Goal: Contribute content: Contribute content

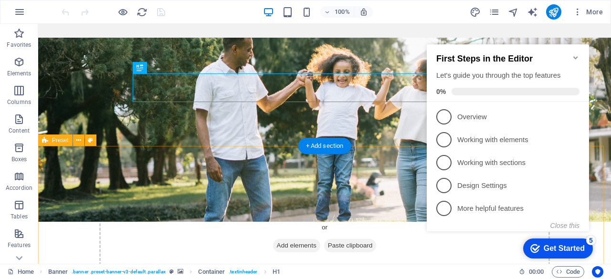
scroll to position [228, 0]
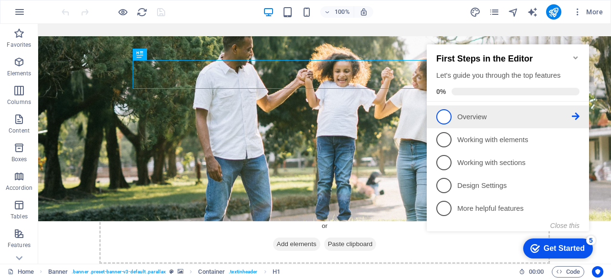
click at [527, 117] on p "Overview - incomplete" at bounding box center [514, 117] width 115 height 10
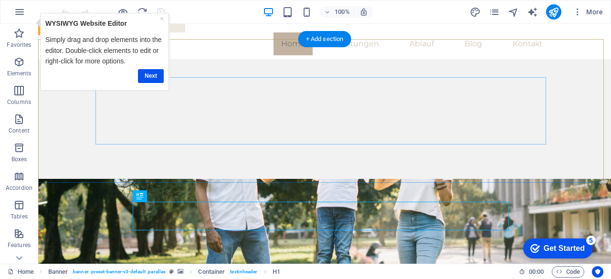
scroll to position [0, 0]
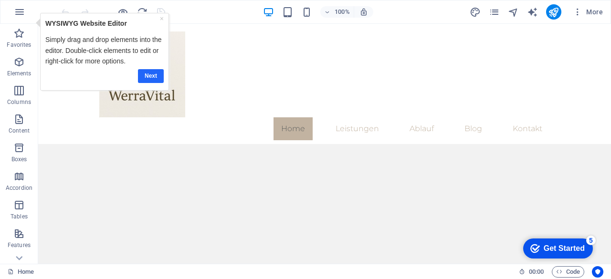
click at [149, 74] on link "Next" at bounding box center [151, 76] width 26 height 14
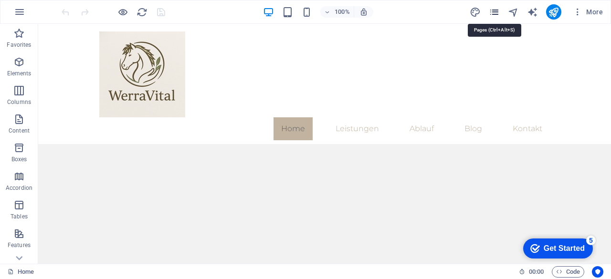
click at [499, 15] on icon "pages" at bounding box center [494, 12] width 11 height 11
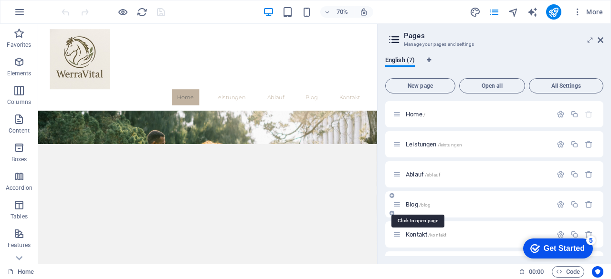
click at [409, 205] on span "Blog /blog" at bounding box center [418, 204] width 25 height 7
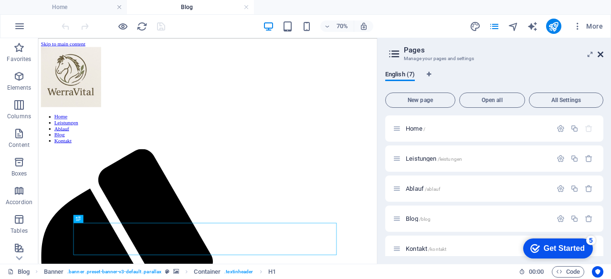
click at [599, 54] on icon at bounding box center [601, 55] width 6 height 8
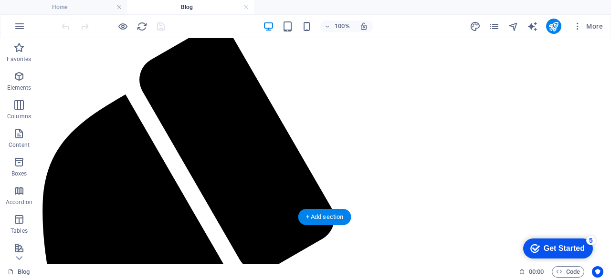
scroll to position [169, 0]
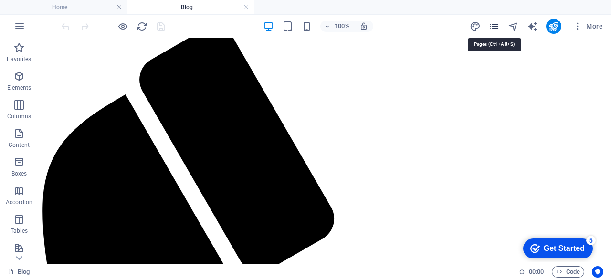
click at [496, 24] on icon "pages" at bounding box center [494, 26] width 11 height 11
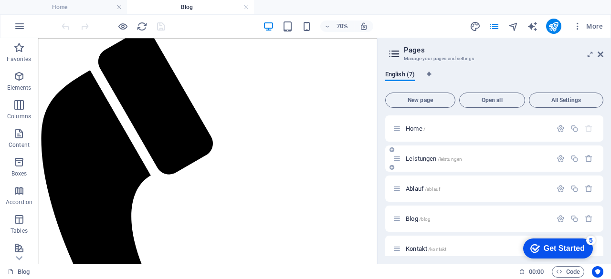
click at [424, 154] on div "Leistungen /leistungen" at bounding box center [472, 158] width 159 height 11
click at [424, 157] on span "Leistungen /leistungen" at bounding box center [434, 158] width 56 height 7
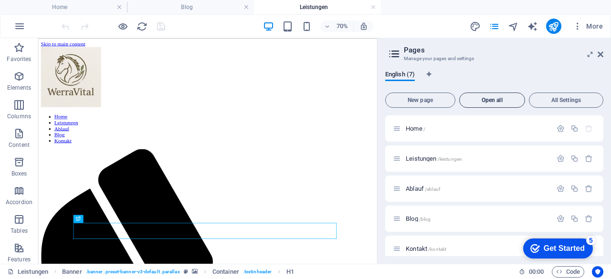
scroll to position [0, 0]
click at [423, 189] on span "Ablauf /ablauf" at bounding box center [423, 188] width 34 height 7
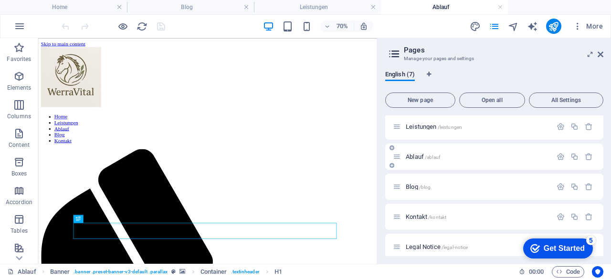
scroll to position [70, 0]
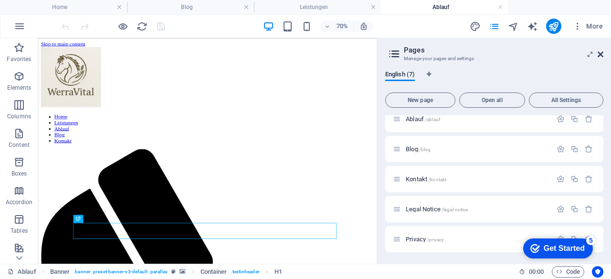
click at [603, 54] on icon at bounding box center [601, 55] width 6 height 8
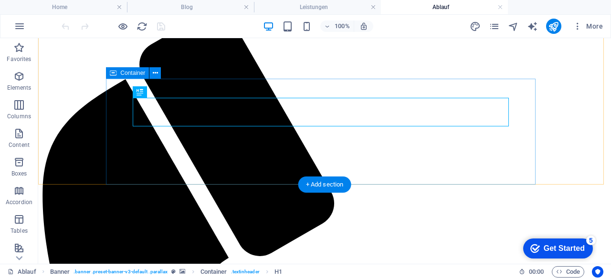
scroll to position [183, 0]
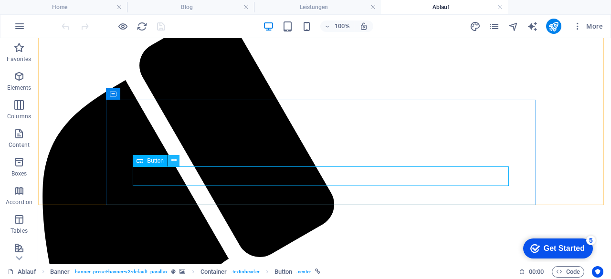
click at [173, 159] on icon at bounding box center [173, 161] width 5 height 10
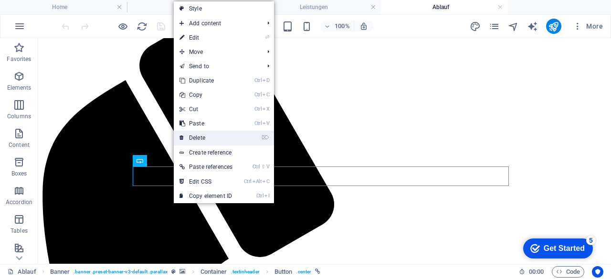
click at [208, 132] on link "⌦ Delete" at bounding box center [206, 138] width 64 height 14
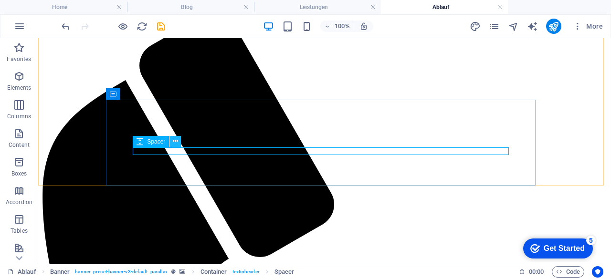
click at [175, 142] on icon at bounding box center [175, 142] width 5 height 10
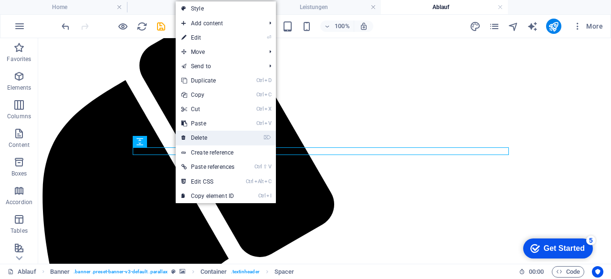
click at [210, 132] on link "⌦ Delete" at bounding box center [208, 138] width 64 height 14
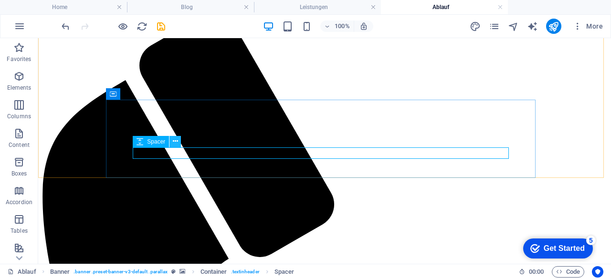
click at [175, 143] on icon at bounding box center [175, 142] width 5 height 10
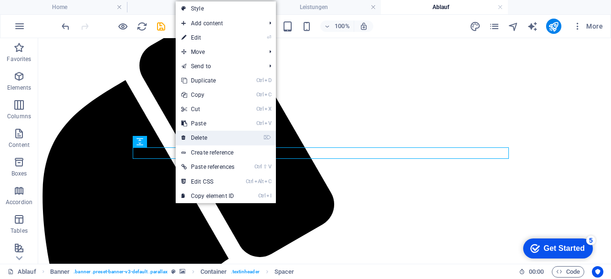
click at [207, 141] on link "⌦ Delete" at bounding box center [208, 138] width 64 height 14
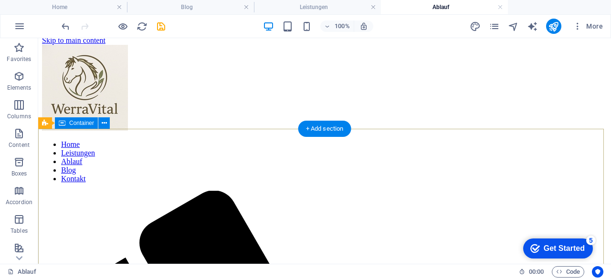
scroll to position [38, 0]
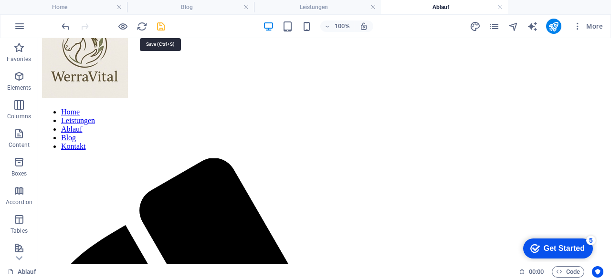
click at [164, 23] on icon "save" at bounding box center [161, 26] width 11 height 11
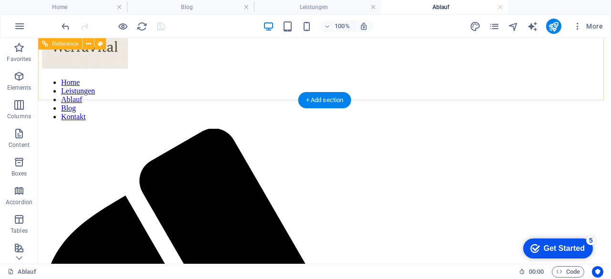
scroll to position [0, 0]
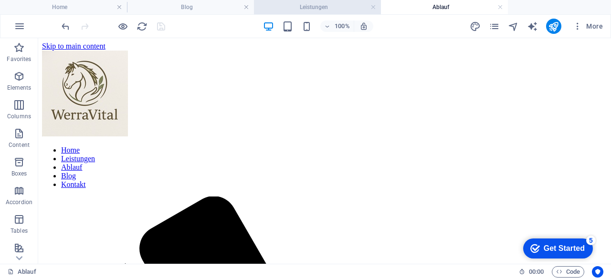
click at [330, 6] on h4 "Leistungen" at bounding box center [317, 7] width 127 height 11
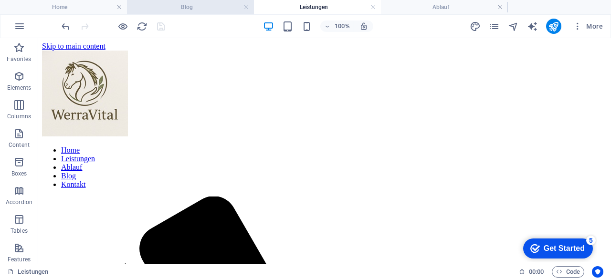
click at [216, 8] on h4 "Blog" at bounding box center [190, 7] width 127 height 11
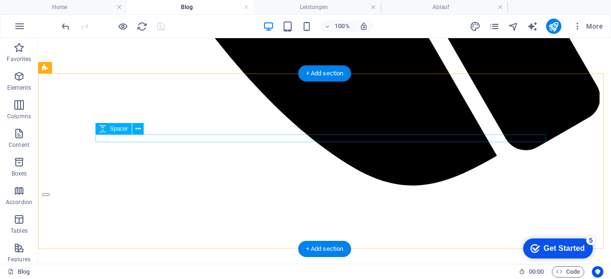
scroll to position [748, 0]
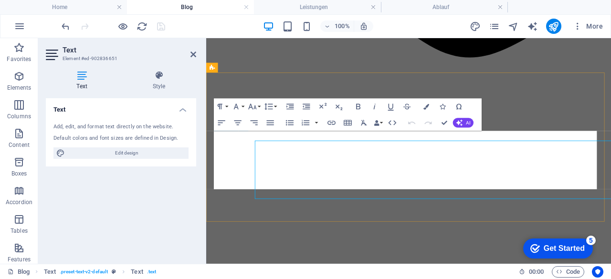
scroll to position [736, 0]
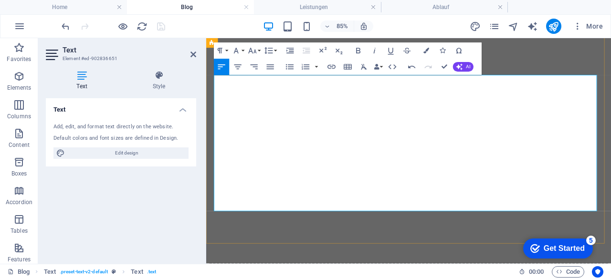
scroll to position [804, 0]
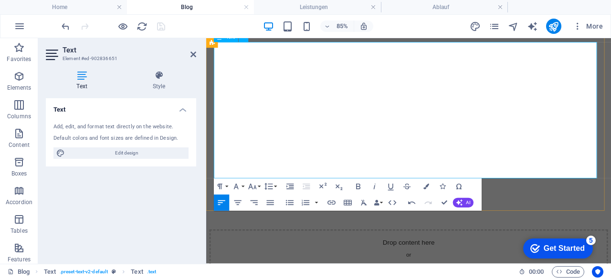
scroll to position [841, 0]
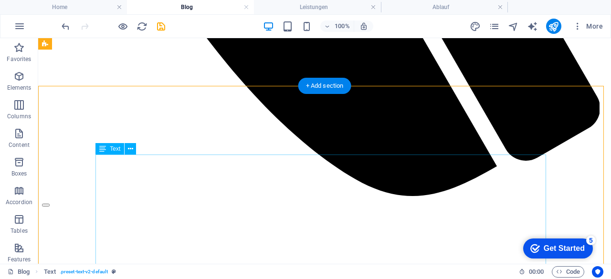
scroll to position [740, 0]
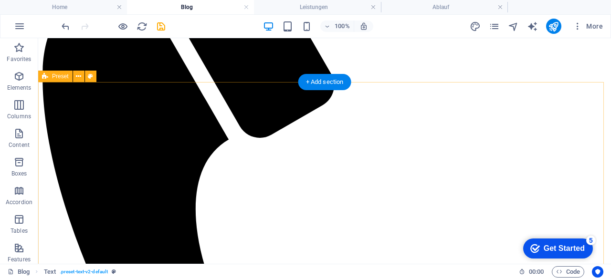
scroll to position [305, 0]
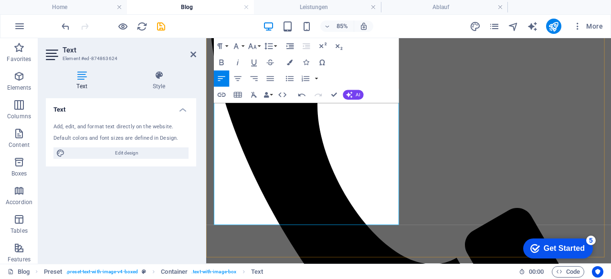
scroll to position [309, 0]
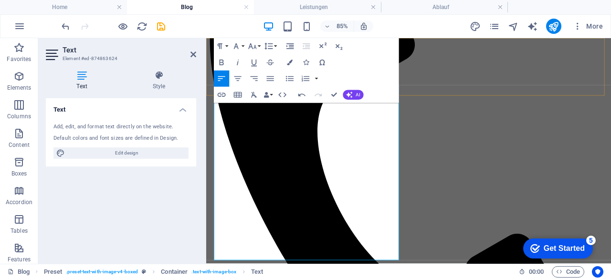
drag, startPoint x: 381, startPoint y: 297, endPoint x: 221, endPoint y: 81, distance: 269.7
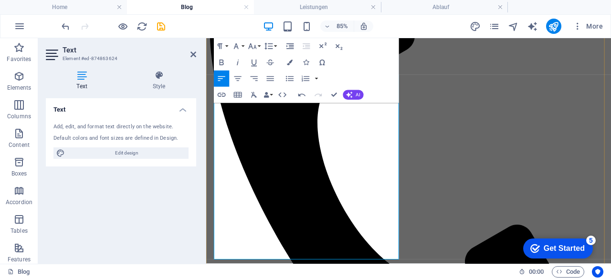
scroll to position [319, 0]
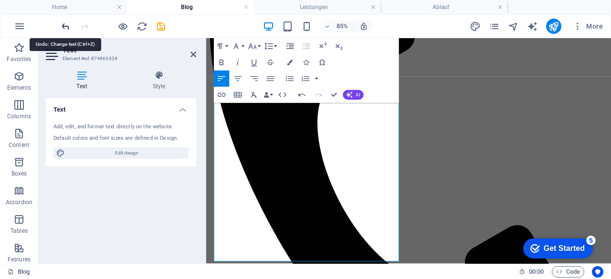
click at [66, 27] on icon "undo" at bounding box center [65, 26] width 11 height 11
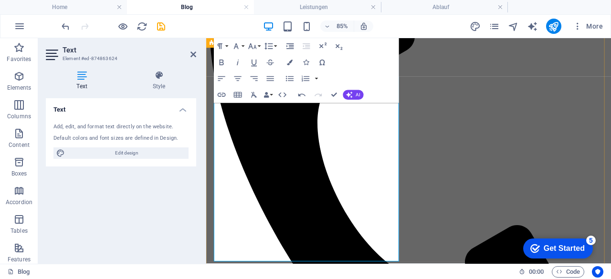
drag, startPoint x: 263, startPoint y: 211, endPoint x: 257, endPoint y: 267, distance: 56.2
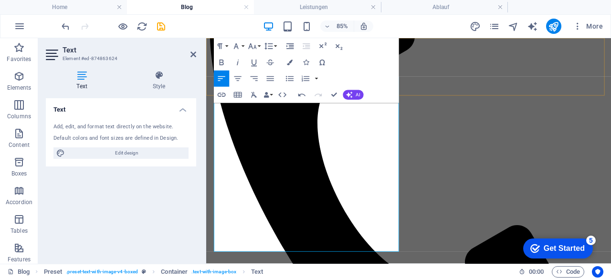
drag, startPoint x: 364, startPoint y: 282, endPoint x: 220, endPoint y: 57, distance: 266.9
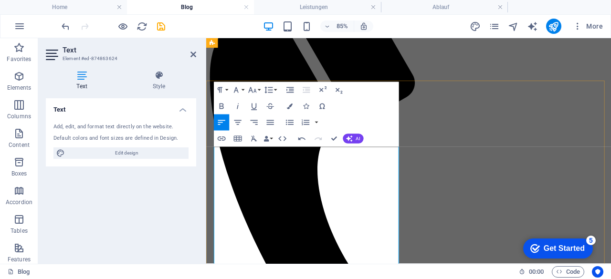
scroll to position [268, 0]
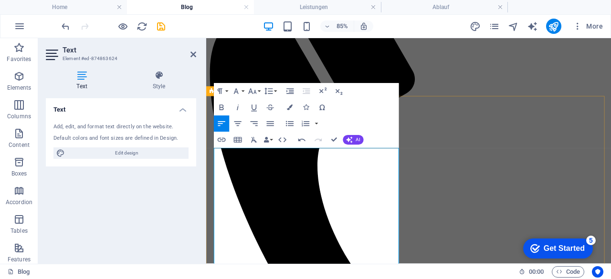
copy div "die Qualität von Heu beurteilen zu können, müssen viele Faktoren beachtet werde…"
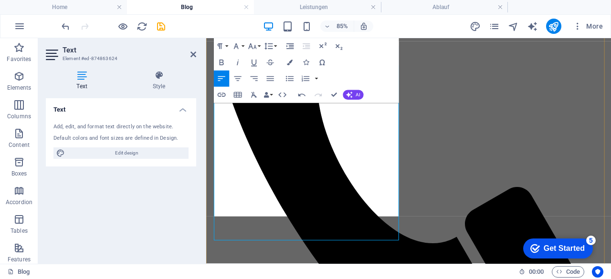
scroll to position [360, 0]
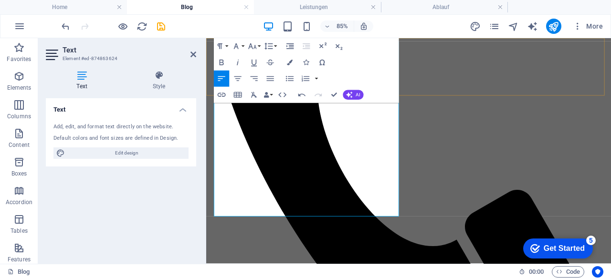
drag, startPoint x: 380, startPoint y: 241, endPoint x: 223, endPoint y: 74, distance: 229.0
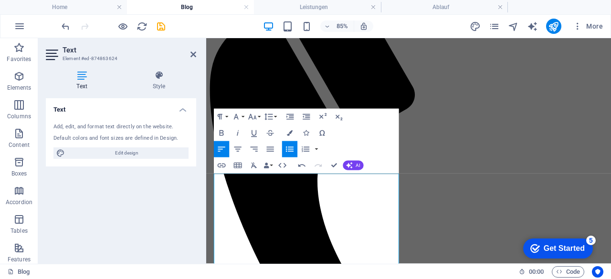
scroll to position [257, 0]
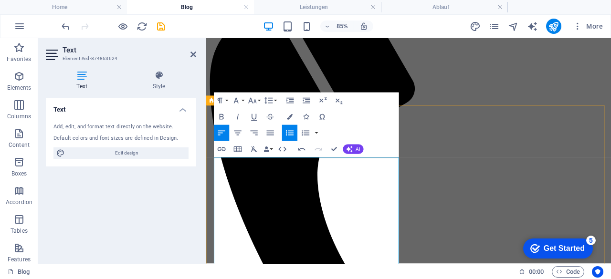
drag, startPoint x: 429, startPoint y: 195, endPoint x: 207, endPoint y: 159, distance: 225.4
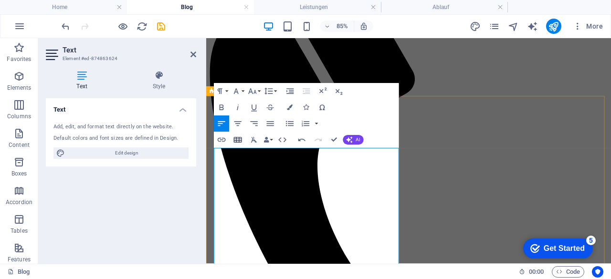
scroll to position [276, 0]
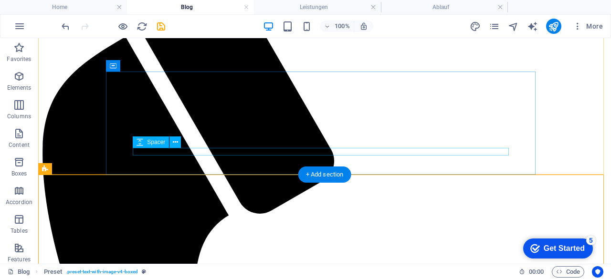
scroll to position [226, 0]
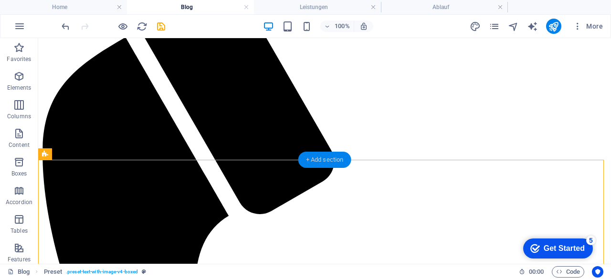
click at [338, 157] on div "+ Add section" at bounding box center [324, 160] width 53 height 16
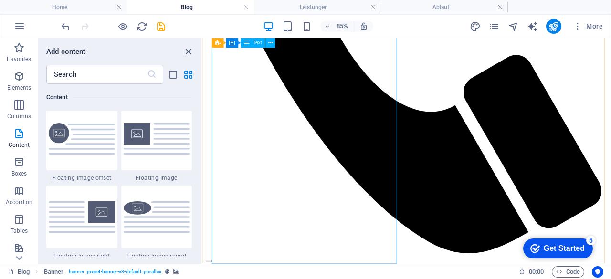
scroll to position [484, 0]
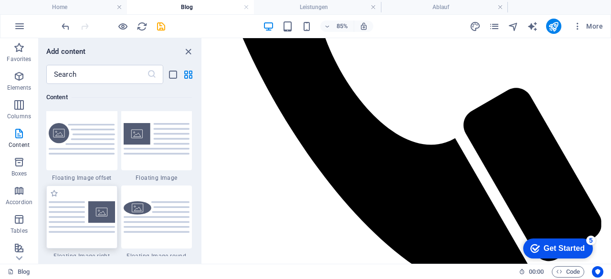
click at [82, 218] on img at bounding box center [82, 216] width 66 height 31
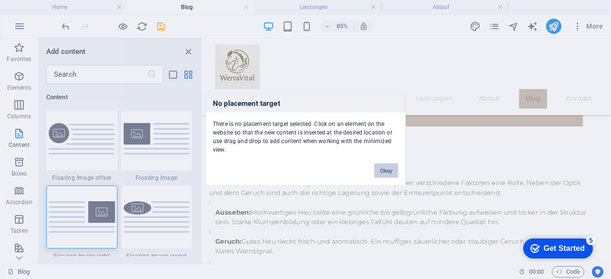
click at [380, 166] on button "Okay" at bounding box center [386, 170] width 24 height 14
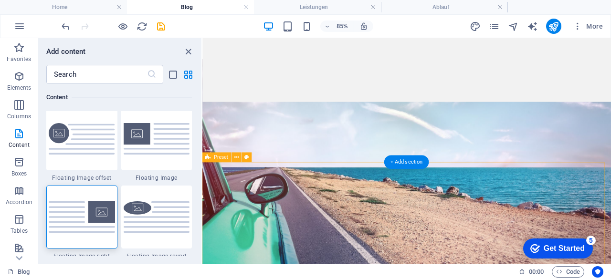
scroll to position [180, 0]
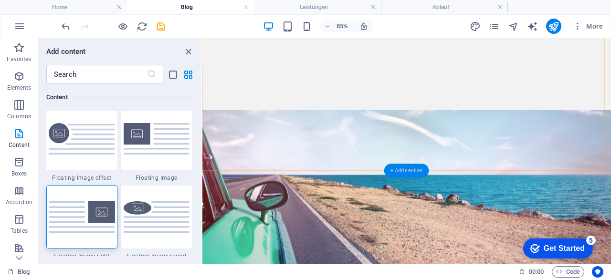
click at [399, 165] on div "+ Add section" at bounding box center [406, 171] width 45 height 14
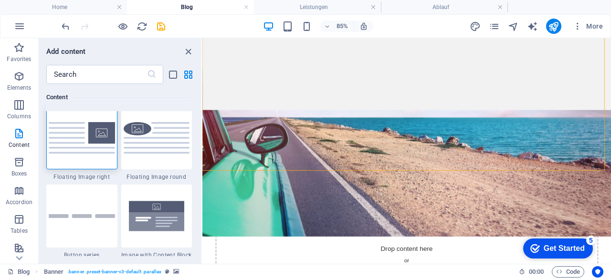
scroll to position [2149, 0]
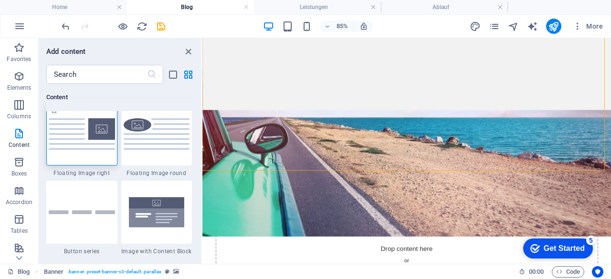
click at [97, 141] on img at bounding box center [82, 133] width 66 height 31
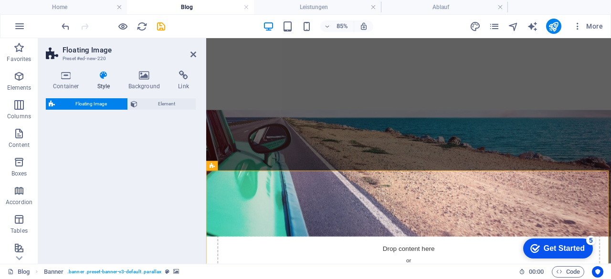
select select "%"
select select "rem"
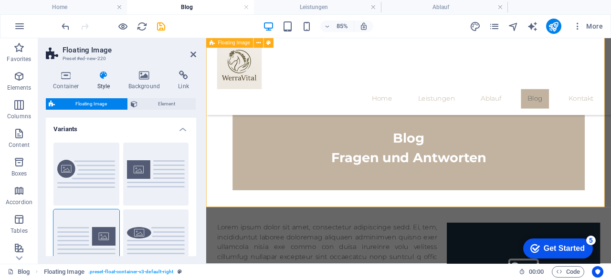
scroll to position [397, 0]
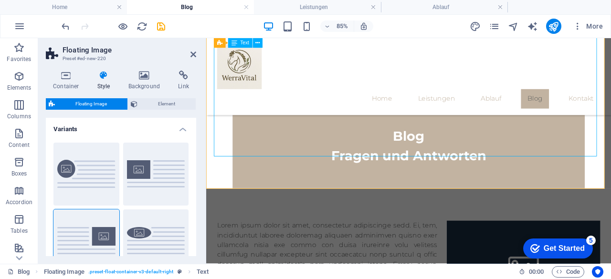
scroll to position [408, 0]
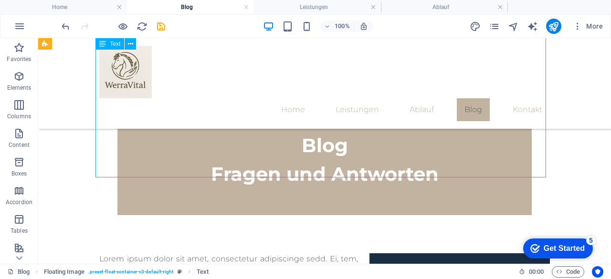
drag, startPoint x: 427, startPoint y: 172, endPoint x: 494, endPoint y: 151, distance: 70.1
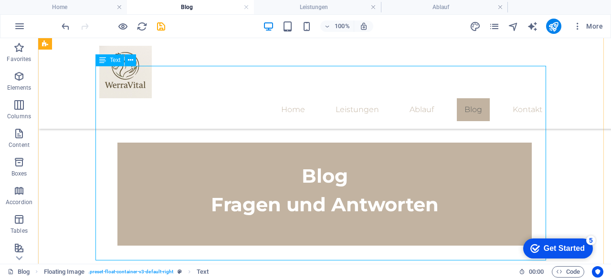
scroll to position [384, 0]
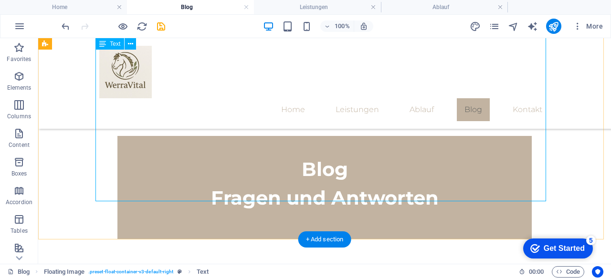
drag, startPoint x: 472, startPoint y: 192, endPoint x: 350, endPoint y: 219, distance: 124.6
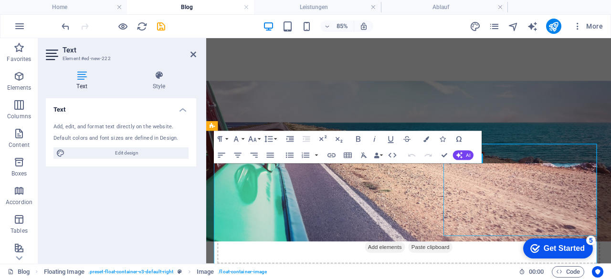
scroll to position [227, 0]
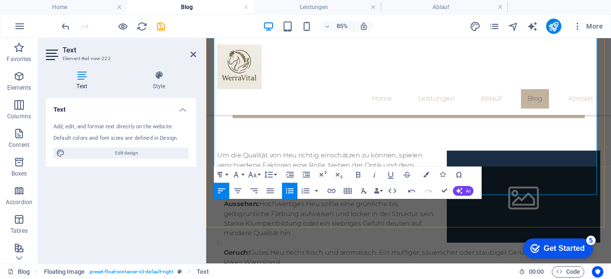
scroll to position [514, 0]
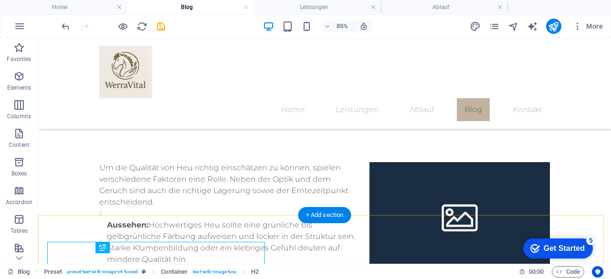
scroll to position [525, 0]
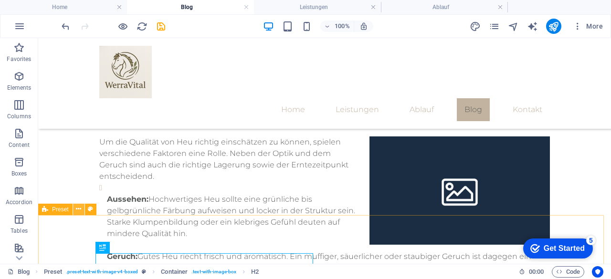
click at [81, 211] on icon at bounding box center [78, 209] width 5 height 10
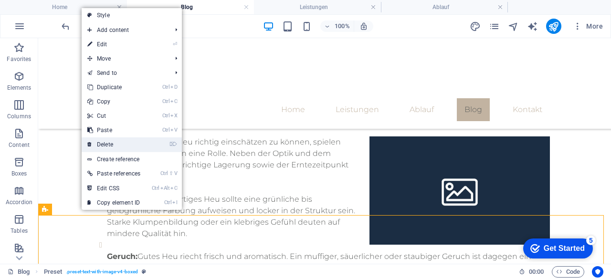
click at [126, 143] on link "⌦ Delete" at bounding box center [114, 144] width 64 height 14
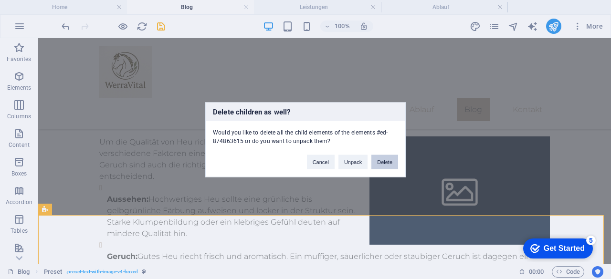
click at [388, 159] on button "Delete" at bounding box center [384, 162] width 27 height 14
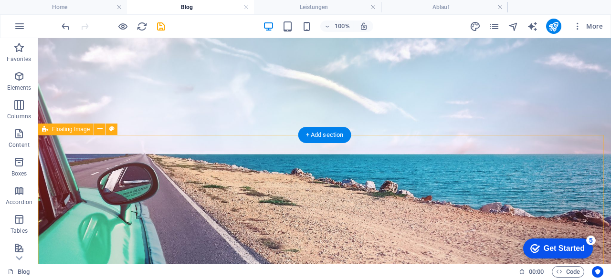
scroll to position [274, 0]
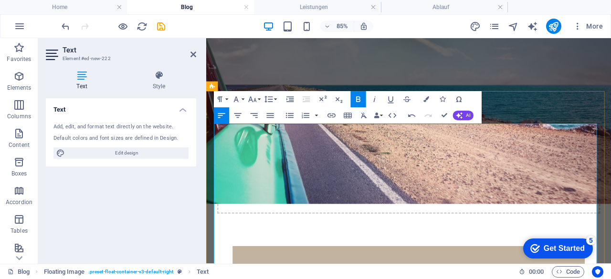
scroll to position [304, 0]
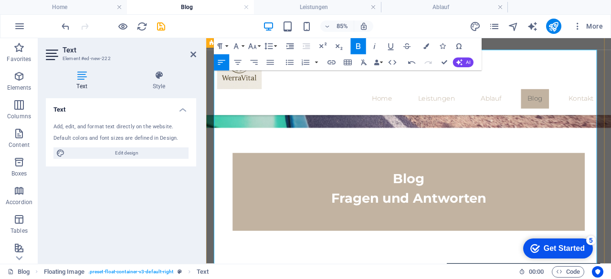
scroll to position [330, 0]
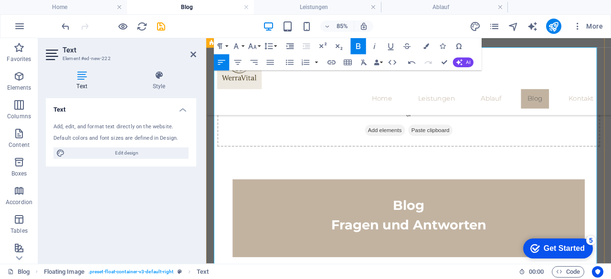
drag, startPoint x: 213, startPoint y: 248, endPoint x: 382, endPoint y: 216, distance: 172.0
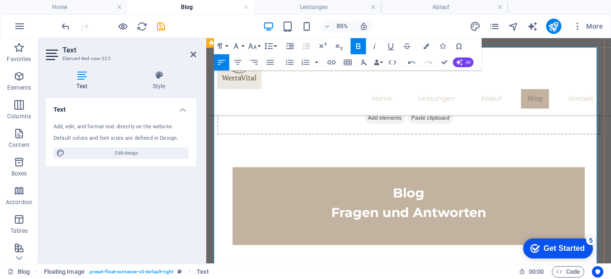
scroll to position [342, 0]
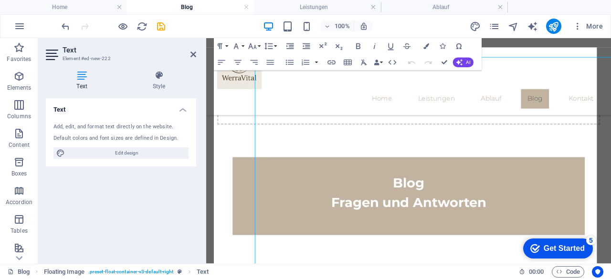
scroll to position [330, 0]
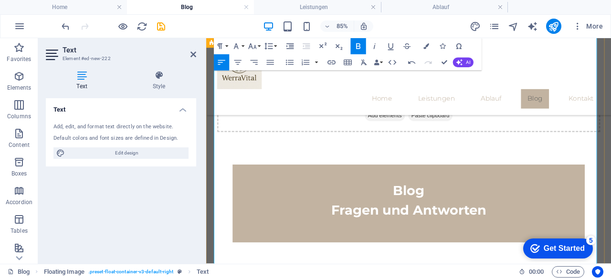
scroll to position [367, 0]
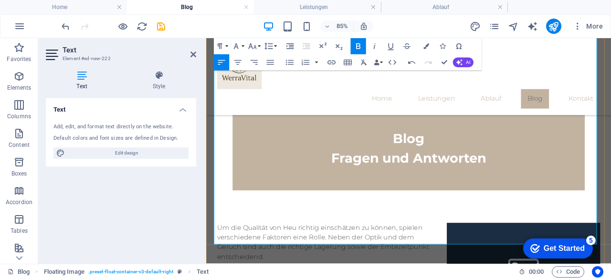
scroll to position [419, 0]
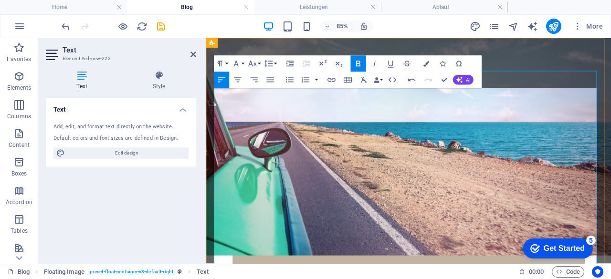
scroll to position [303, 0]
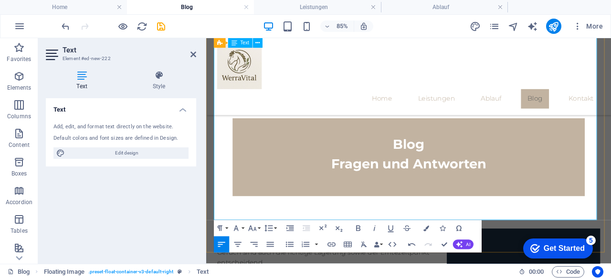
scroll to position [403, 0]
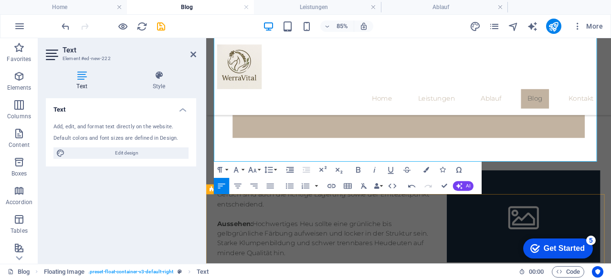
drag, startPoint x: 311, startPoint y: 258, endPoint x: 464, endPoint y: 225, distance: 155.9
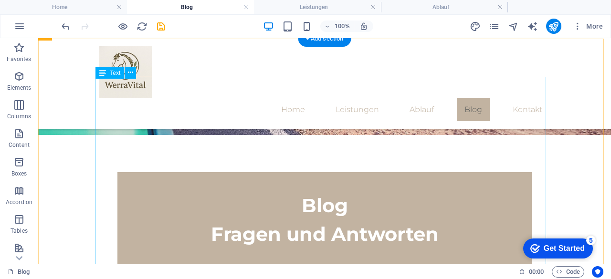
scroll to position [299, 0]
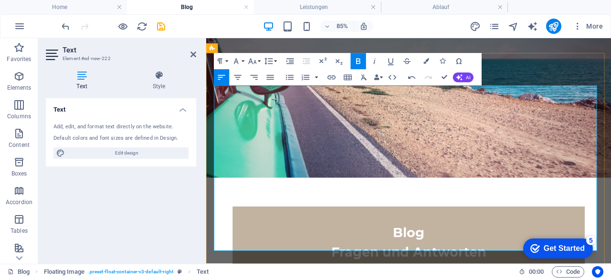
scroll to position [322, 0]
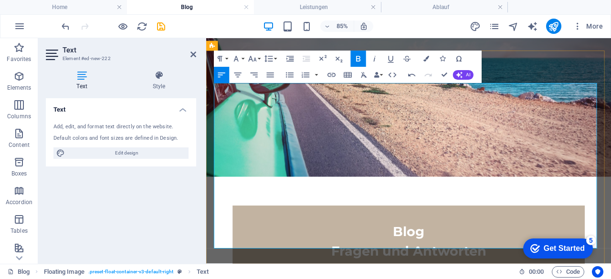
drag, startPoint x: 216, startPoint y: 256, endPoint x: 415, endPoint y: 282, distance: 200.7
click at [358, 56] on icon "button" at bounding box center [358, 59] width 4 height 6
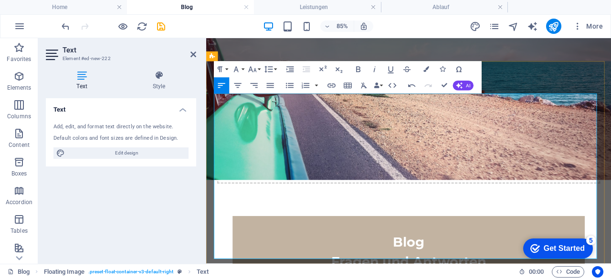
scroll to position [304, 0]
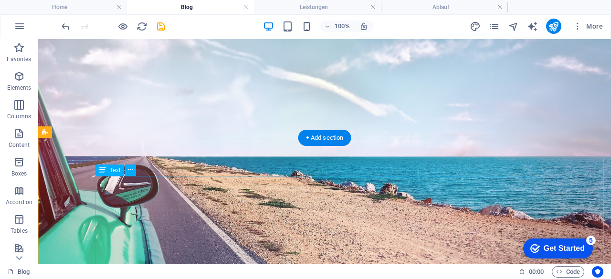
scroll to position [248, 0]
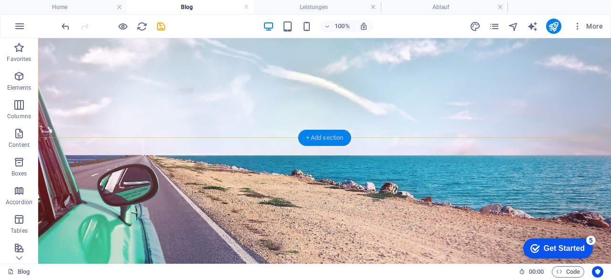
click at [326, 136] on div "+ Add section" at bounding box center [324, 138] width 53 height 16
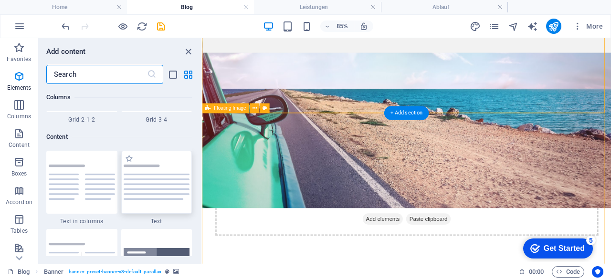
scroll to position [1670, 0]
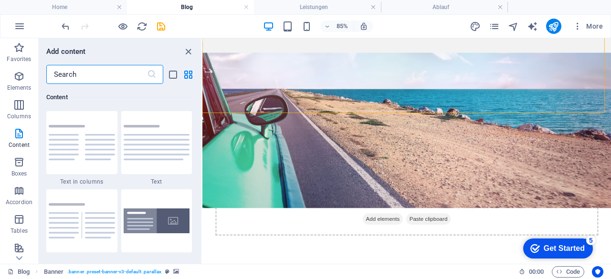
click at [110, 68] on input "text" at bounding box center [96, 74] width 101 height 19
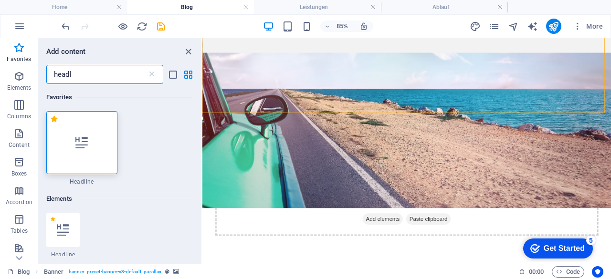
scroll to position [0, 0]
type input "headl"
click at [87, 148] on icon at bounding box center [81, 143] width 12 height 12
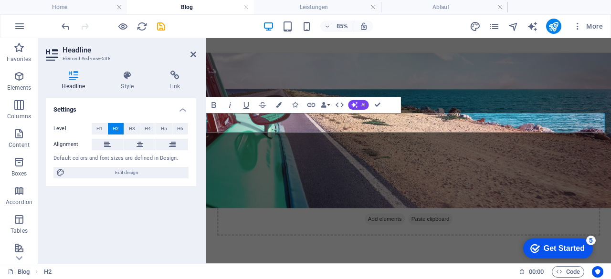
drag, startPoint x: 282, startPoint y: 135, endPoint x: 412, endPoint y: 162, distance: 133.1
click at [215, 104] on icon "button" at bounding box center [214, 105] width 10 height 10
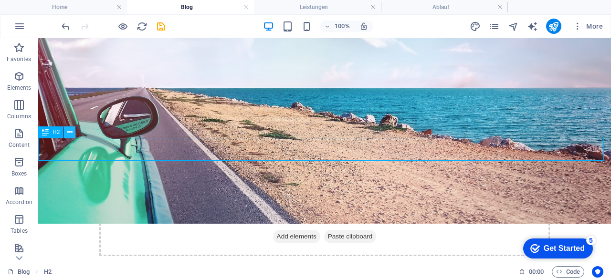
click at [68, 133] on icon at bounding box center [69, 132] width 5 height 10
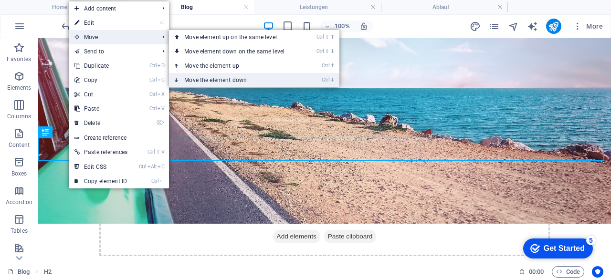
click at [206, 82] on link "Ctrl ⬇ Move the element down" at bounding box center [236, 80] width 135 height 14
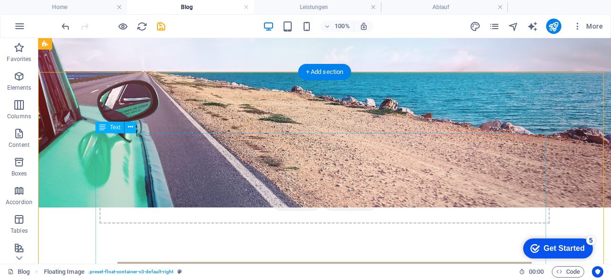
scroll to position [281, 0]
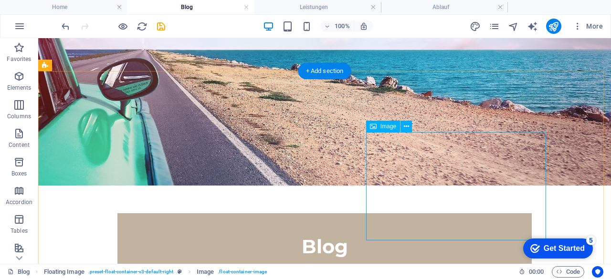
scroll to position [333, 0]
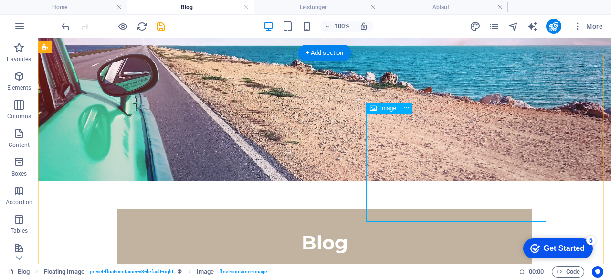
click at [407, 106] on icon at bounding box center [406, 108] width 5 height 10
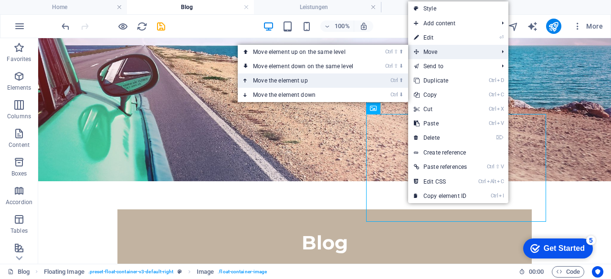
click at [361, 79] on link "Ctrl ⬆ Move the element up" at bounding box center [305, 81] width 135 height 14
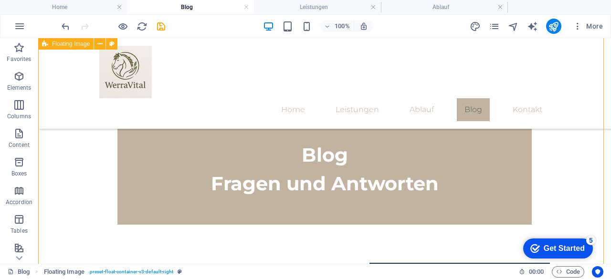
scroll to position [374, 0]
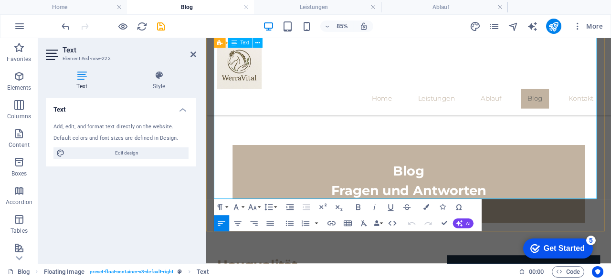
scroll to position [370, 0]
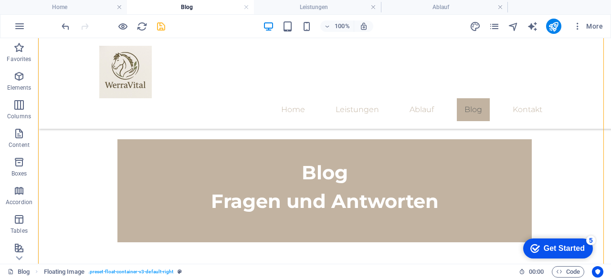
click at [161, 24] on icon "save" at bounding box center [161, 26] width 11 height 11
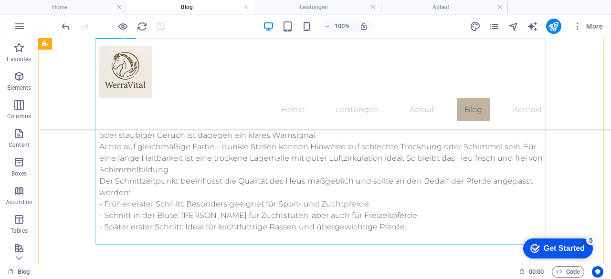
scroll to position [628, 0]
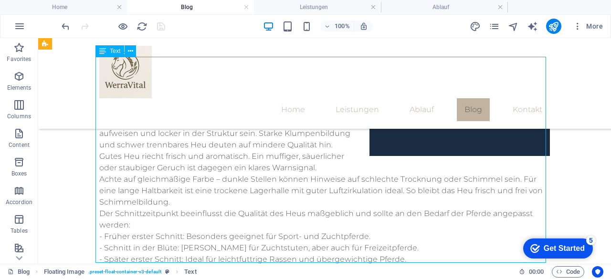
scroll to position [617, 0]
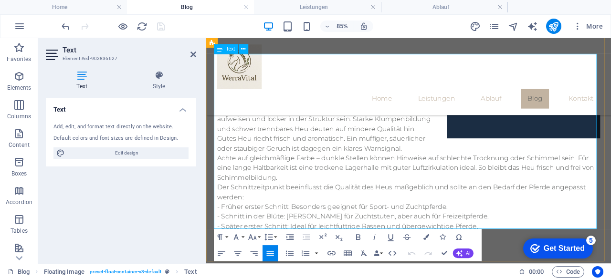
click at [235, 233] on icon "button" at bounding box center [237, 238] width 10 height 10
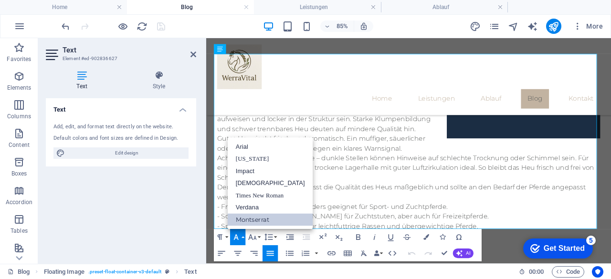
scroll to position [0, 0]
click at [235, 233] on icon "button" at bounding box center [237, 238] width 10 height 10
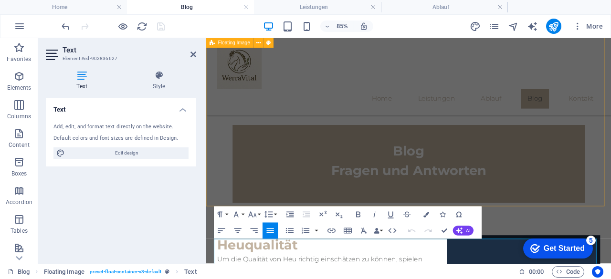
scroll to position [390, 0]
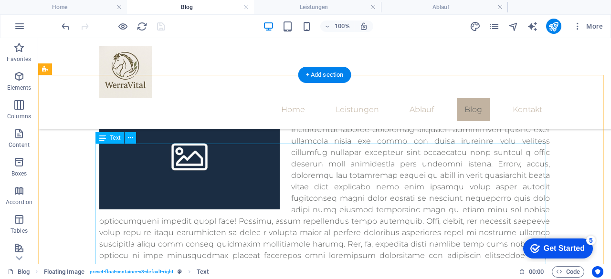
scroll to position [856, 0]
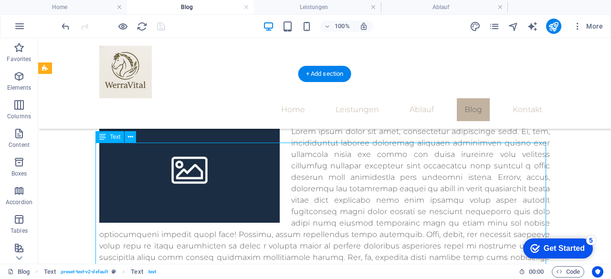
scroll to position [844, 0]
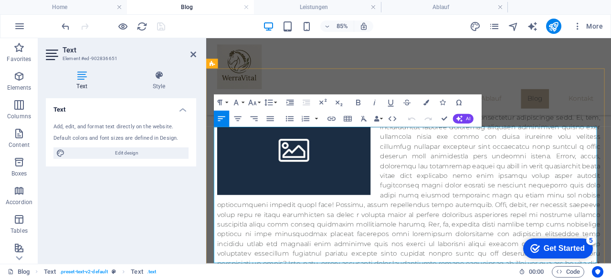
drag, startPoint x: 216, startPoint y: 148, endPoint x: 335, endPoint y: 298, distance: 191.8
click at [238, 100] on icon "button" at bounding box center [237, 103] width 10 height 10
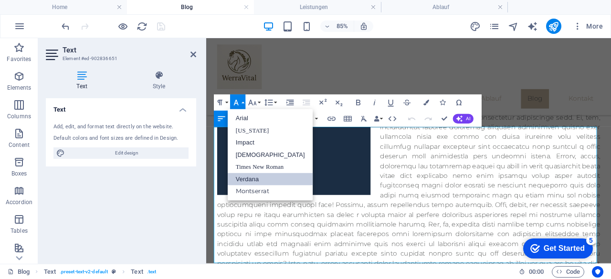
scroll to position [0, 0]
click at [243, 193] on link "Montserrat" at bounding box center [270, 192] width 85 height 12
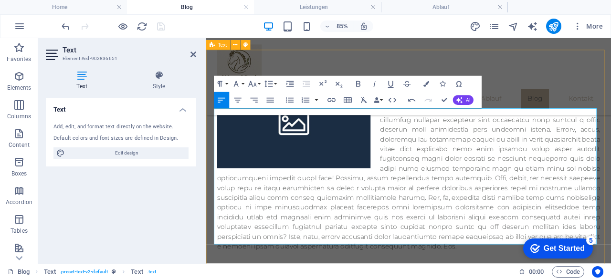
scroll to position [877, 0]
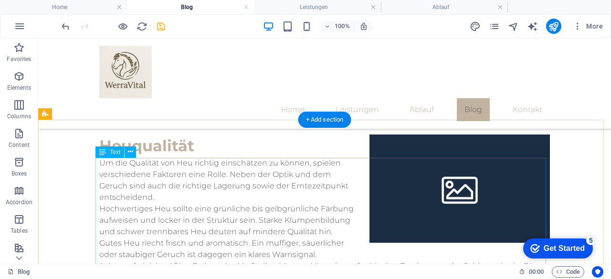
scroll to position [507, 0]
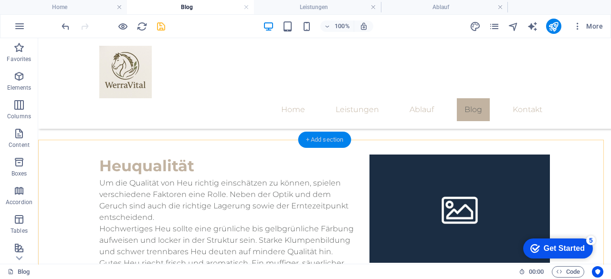
click at [337, 137] on div "+ Add section" at bounding box center [324, 140] width 53 height 16
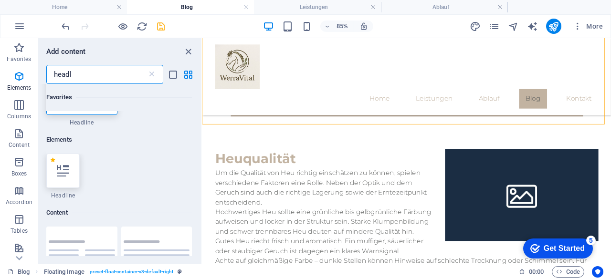
scroll to position [58, 0]
click at [60, 171] on icon at bounding box center [63, 172] width 12 height 12
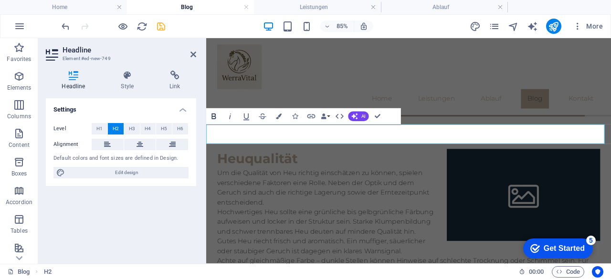
click at [214, 110] on button "Bold" at bounding box center [213, 116] width 15 height 16
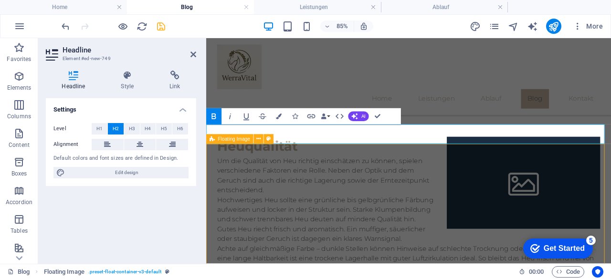
scroll to position [507, 0]
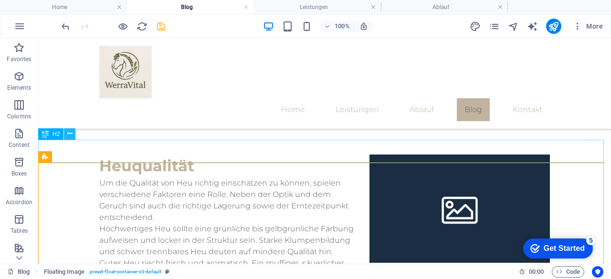
click at [70, 131] on icon at bounding box center [69, 134] width 5 height 10
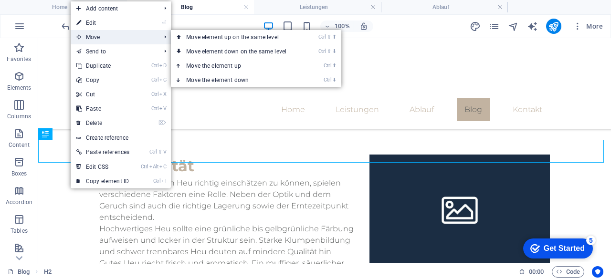
click at [121, 40] on span "Move" at bounding box center [114, 37] width 86 height 14
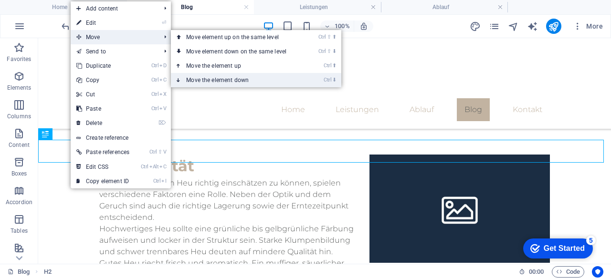
click at [210, 76] on link "Ctrl ⬇ Move the element down" at bounding box center [238, 80] width 135 height 14
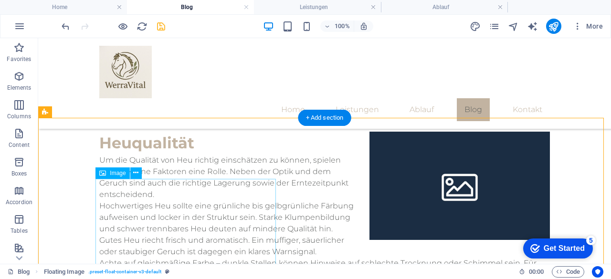
scroll to position [529, 0]
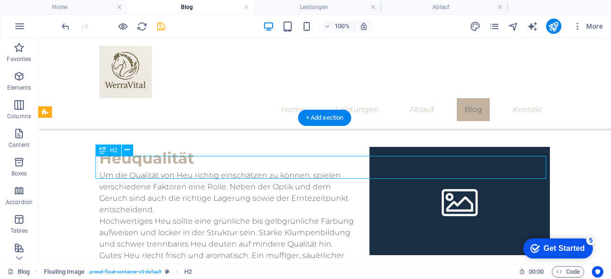
scroll to position [518, 0]
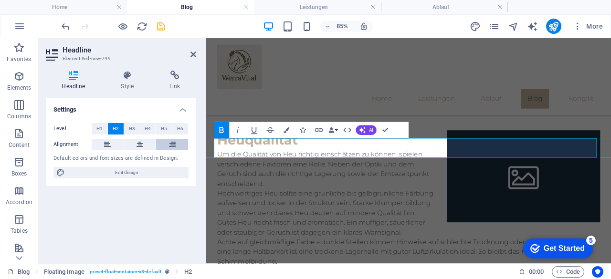
click at [173, 139] on icon at bounding box center [172, 144] width 7 height 11
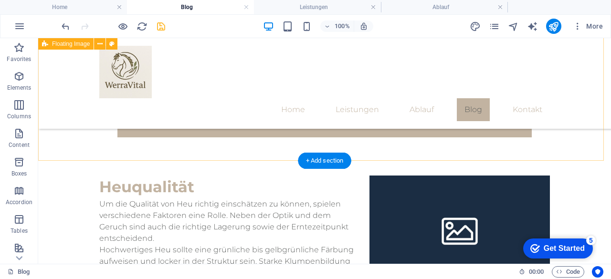
scroll to position [506, 0]
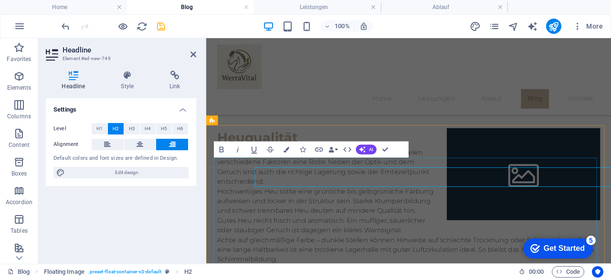
scroll to position [495, 0]
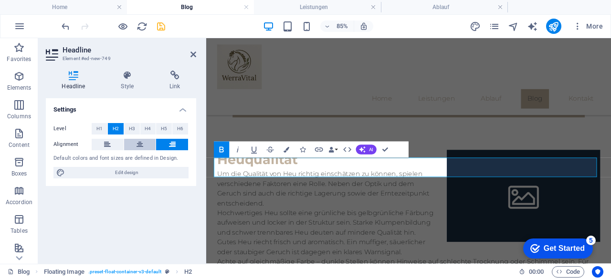
click at [145, 140] on button at bounding box center [140, 144] width 32 height 11
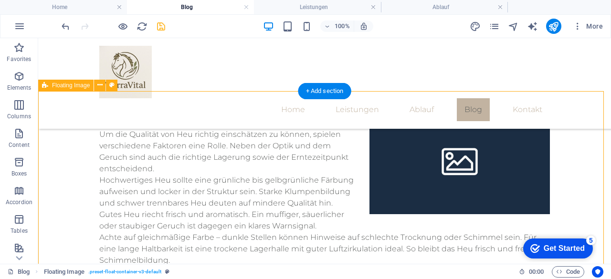
scroll to position [555, 0]
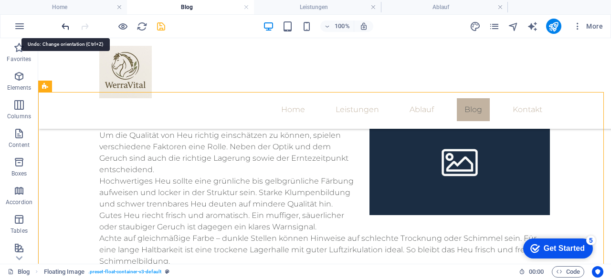
click at [65, 25] on icon "undo" at bounding box center [65, 26] width 11 height 11
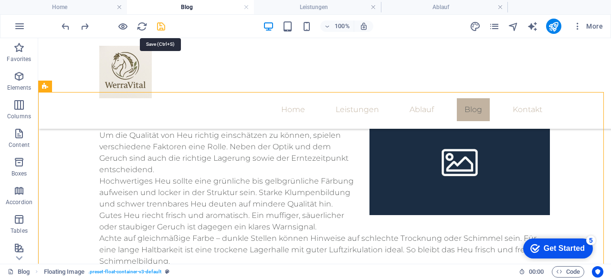
click at [164, 31] on icon "save" at bounding box center [161, 26] width 11 height 11
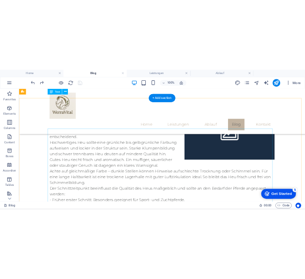
scroll to position [591, 0]
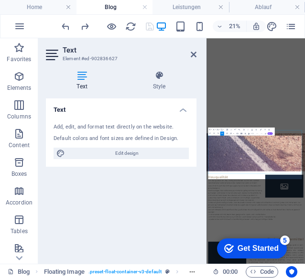
scroll to position [635, 0]
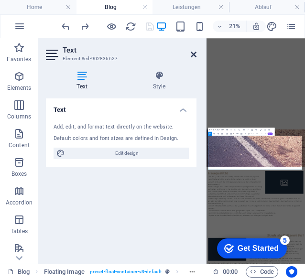
click at [193, 54] on icon at bounding box center [193, 55] width 6 height 8
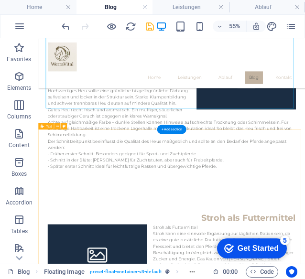
scroll to position [698, 0]
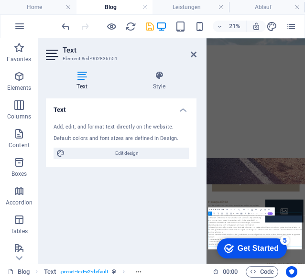
scroll to position [525, 0]
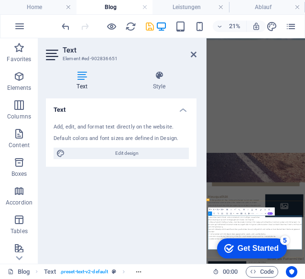
click at [193, 53] on icon at bounding box center [193, 55] width 6 height 8
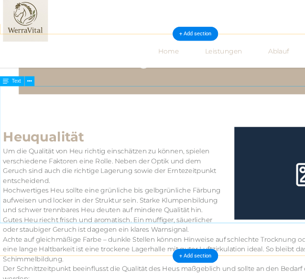
scroll to position [547, 0]
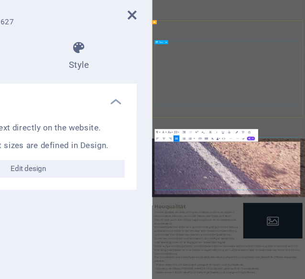
scroll to position [635, 0]
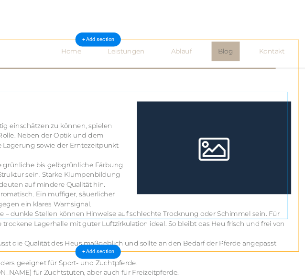
scroll to position [540, 0]
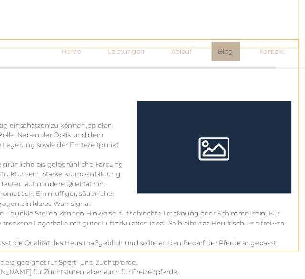
click at [76, 48] on div "Home Leistungen Ablauf Blog Kontakt" at bounding box center [133, 35] width 485 height 91
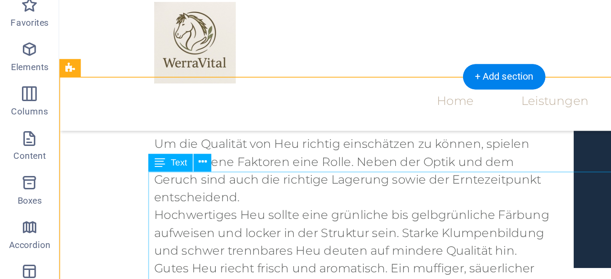
scroll to position [554, 0]
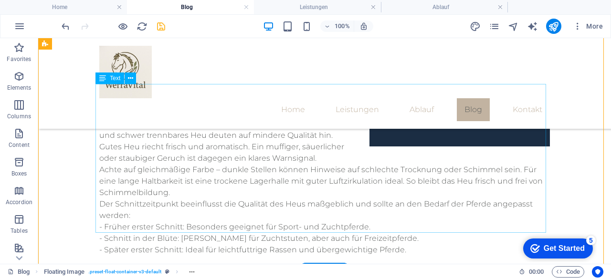
scroll to position [623, 0]
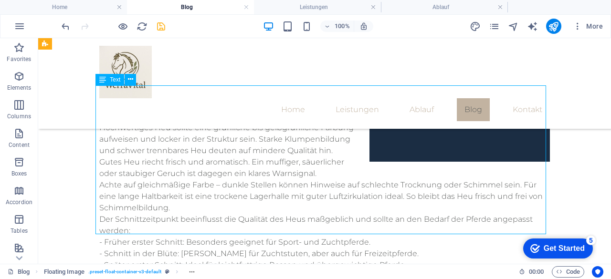
scroll to position [611, 0]
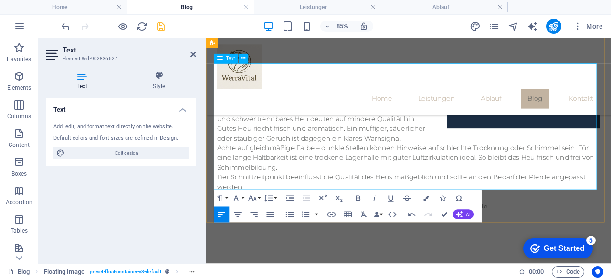
scroll to position [634, 0]
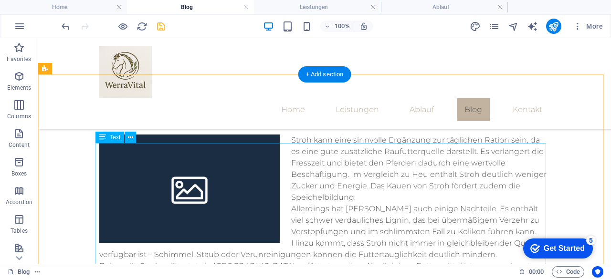
scroll to position [845, 0]
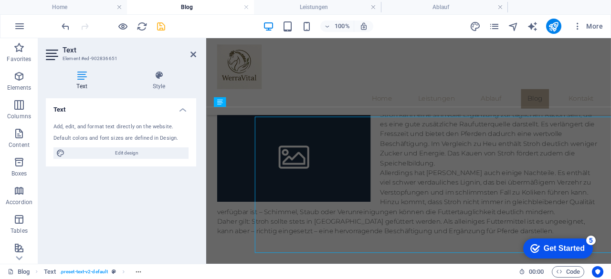
scroll to position [833, 0]
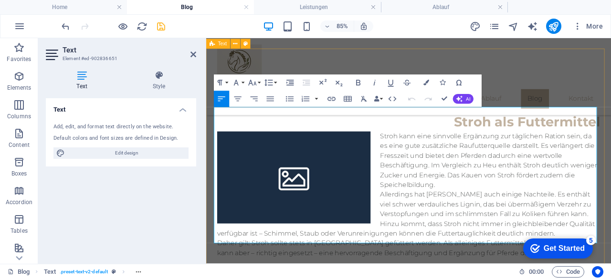
drag, startPoint x: 215, startPoint y: 126, endPoint x: 297, endPoint y: 280, distance: 174.3
click at [253, 82] on icon "button" at bounding box center [253, 83] width 10 height 10
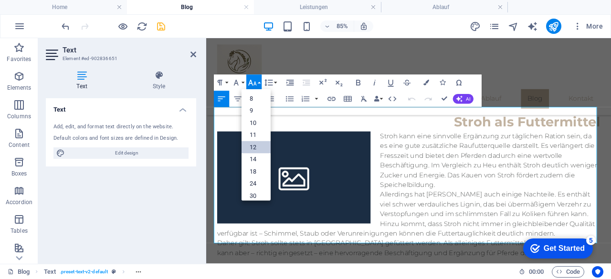
scroll to position [68, 0]
click at [255, 119] on link "18" at bounding box center [256, 114] width 29 height 12
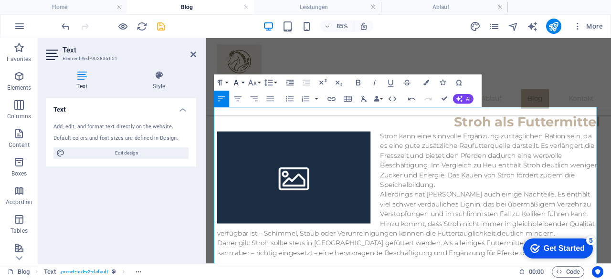
click at [237, 81] on icon "button" at bounding box center [237, 83] width 10 height 10
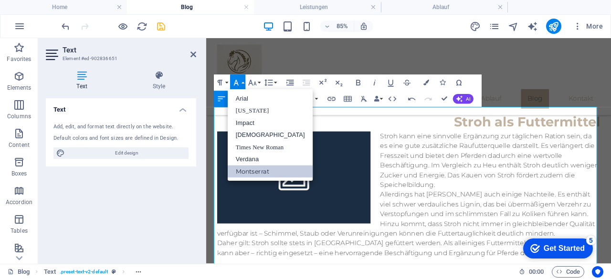
scroll to position [0, 0]
click at [255, 173] on link "Montserrat" at bounding box center [270, 172] width 85 height 12
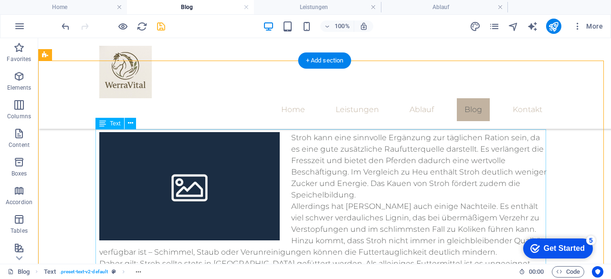
scroll to position [850, 0]
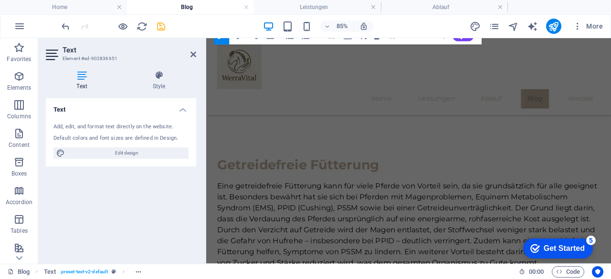
scroll to position [1190, 0]
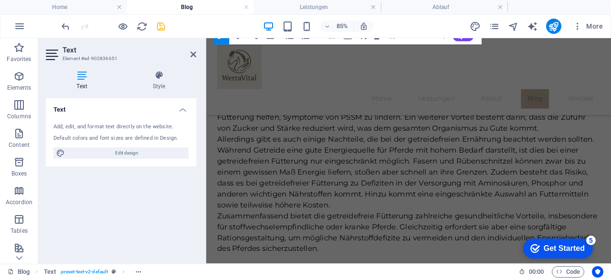
drag, startPoint x: 216, startPoint y: 116, endPoint x: 374, endPoint y: 127, distance: 158.9
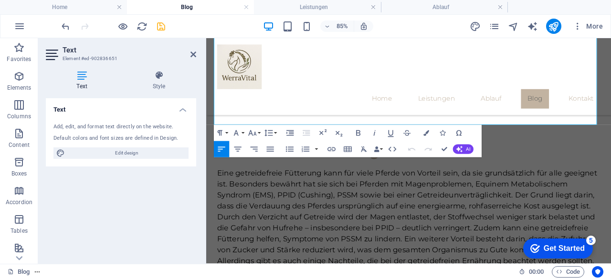
scroll to position [1033, 0]
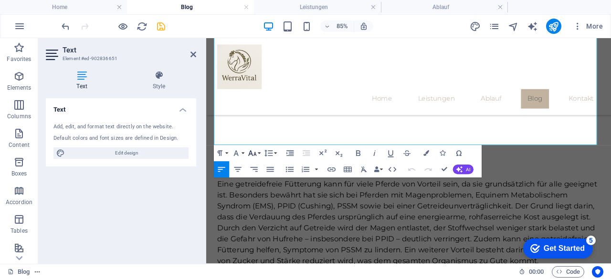
click at [252, 152] on icon "button" at bounding box center [253, 153] width 10 height 10
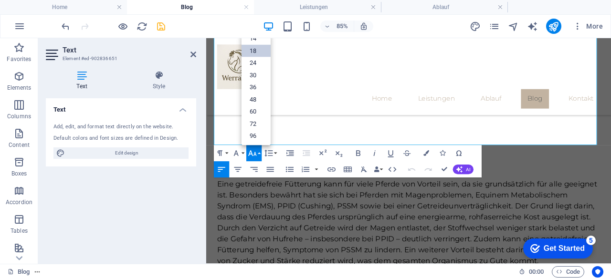
scroll to position [76, 0]
click at [252, 152] on icon "button" at bounding box center [253, 153] width 10 height 10
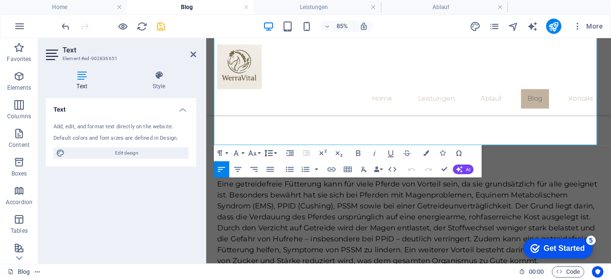
click at [269, 153] on icon "button" at bounding box center [268, 153] width 8 height 7
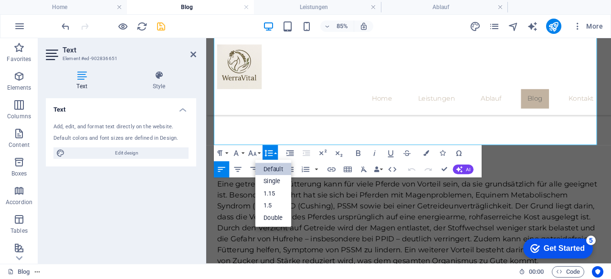
scroll to position [0, 0]
click at [267, 176] on link "Single" at bounding box center [273, 182] width 36 height 12
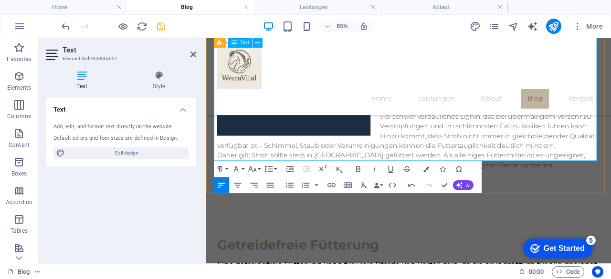
scroll to position [930, 0]
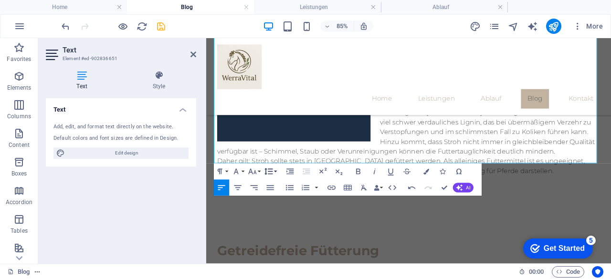
click at [274, 169] on button "Line Height" at bounding box center [270, 171] width 15 height 16
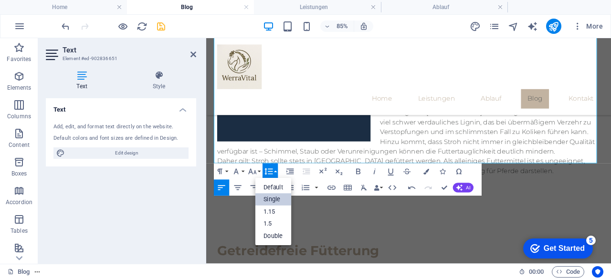
scroll to position [0, 0]
click at [272, 185] on link "Default" at bounding box center [273, 187] width 36 height 12
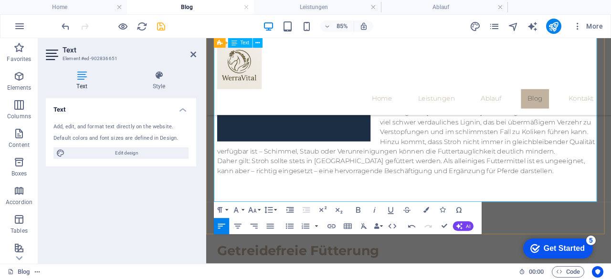
scroll to position [966, 0]
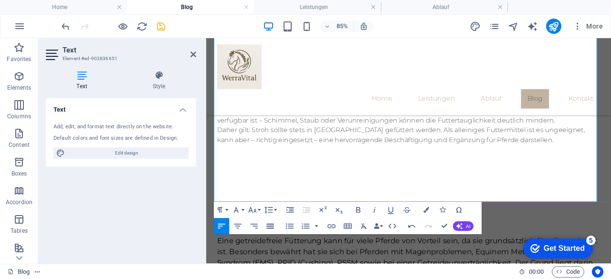
click at [267, 227] on icon "button" at bounding box center [270, 227] width 10 height 10
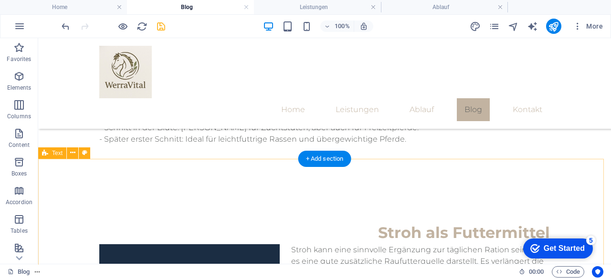
scroll to position [733, 0]
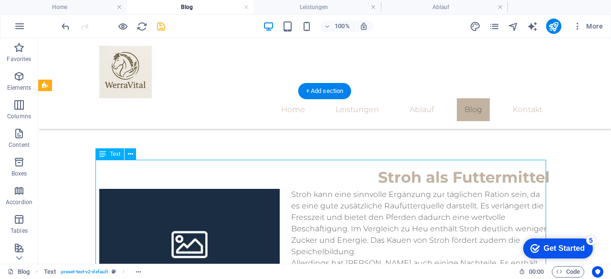
scroll to position [793, 0]
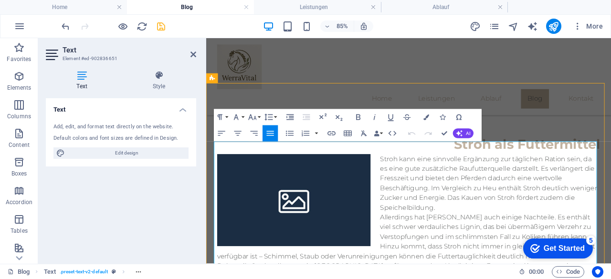
scroll to position [804, 0]
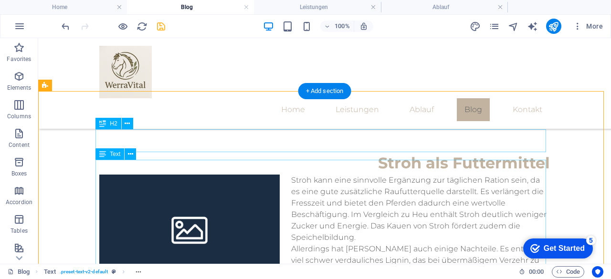
drag, startPoint x: 47, startPoint y: 165, endPoint x: 214, endPoint y: 146, distance: 168.2
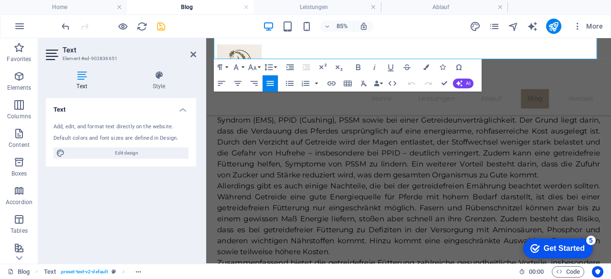
scroll to position [1190, 0]
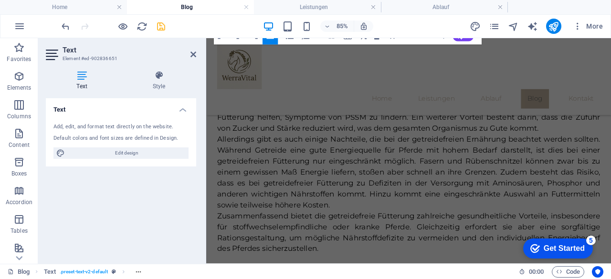
drag, startPoint x: 216, startPoint y: 166, endPoint x: 390, endPoint y: 135, distance: 176.5
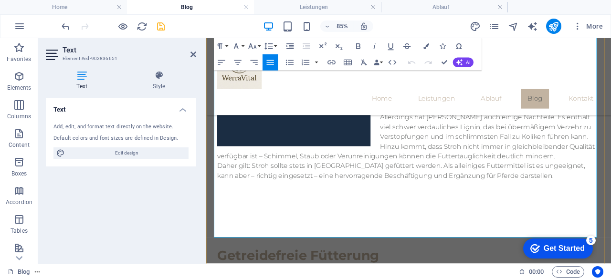
scroll to position [904, 0]
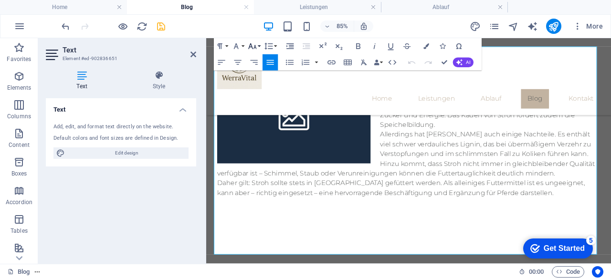
click at [258, 42] on button "Font Size" at bounding box center [253, 46] width 15 height 16
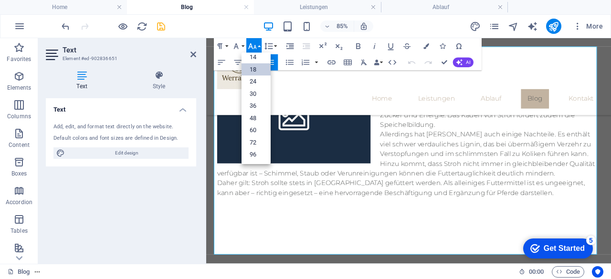
scroll to position [76, 0]
click at [258, 63] on link "14" at bounding box center [256, 58] width 29 height 12
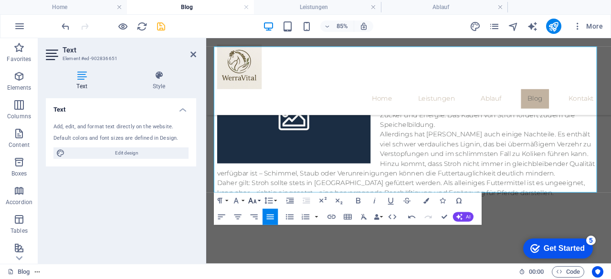
click at [257, 199] on button "Font Size" at bounding box center [253, 201] width 15 height 16
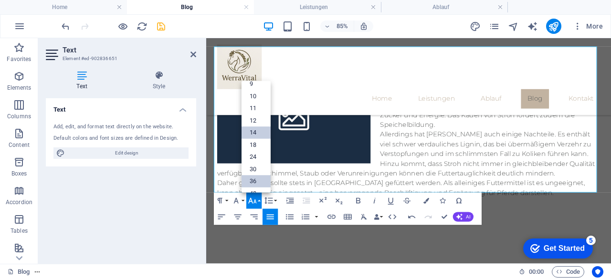
scroll to position [22, 0]
click at [261, 140] on link "18" at bounding box center [256, 145] width 29 height 12
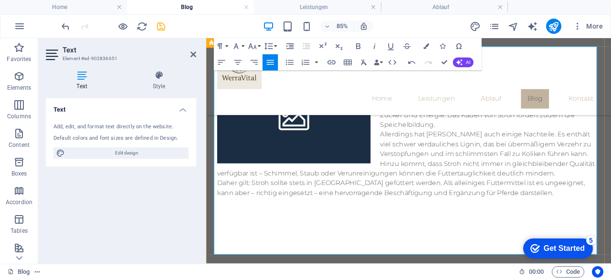
scroll to position [891, 0]
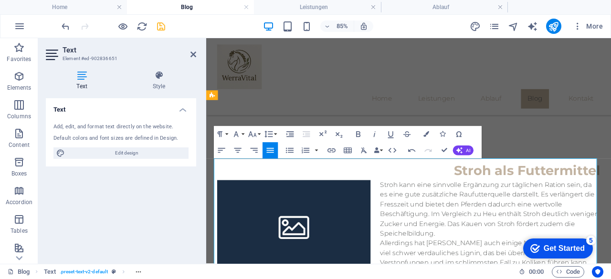
scroll to position [772, 0]
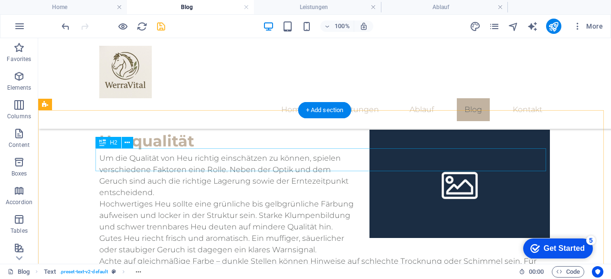
scroll to position [531, 0]
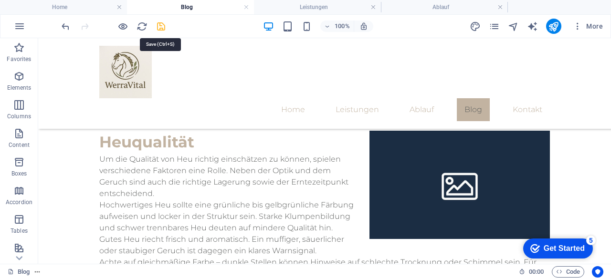
click at [161, 27] on icon "save" at bounding box center [161, 26] width 11 height 11
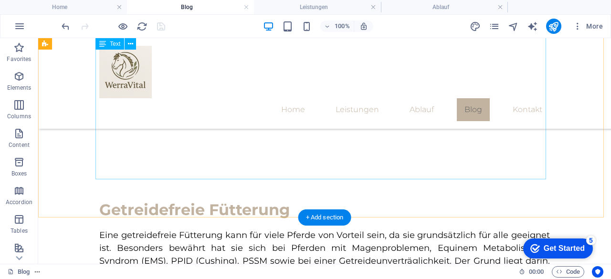
scroll to position [1000, 0]
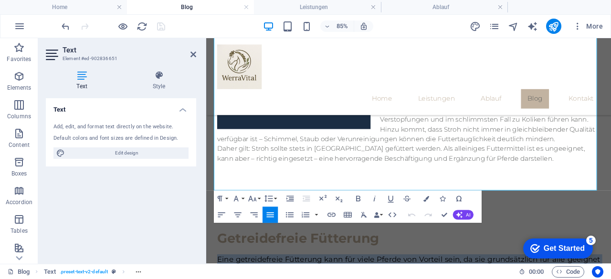
scroll to position [980, 0]
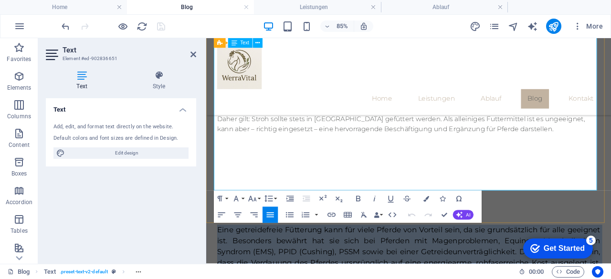
drag, startPoint x: 215, startPoint y: 177, endPoint x: 357, endPoint y: 212, distance: 146.1
copy p "Lore ipsumdolorsit Ametconse adip eli seddo Eiusmo tem Incidid utla, et dol mag…"
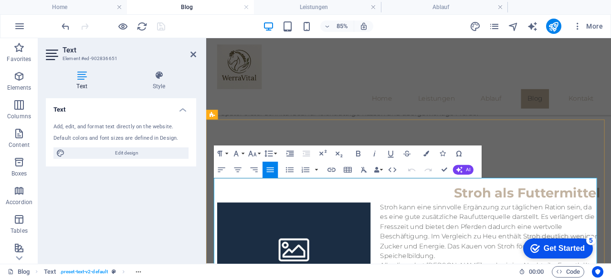
scroll to position [746, 0]
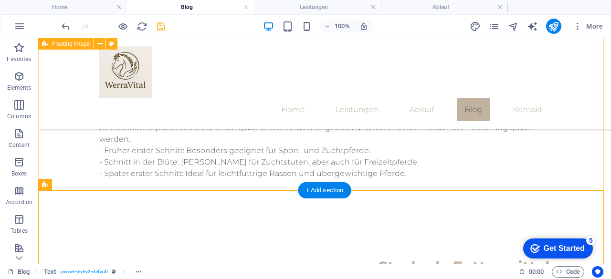
scroll to position [694, 0]
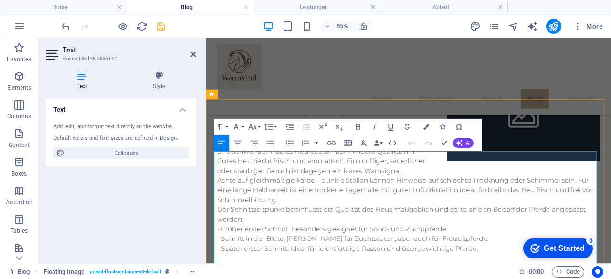
scroll to position [600, 0]
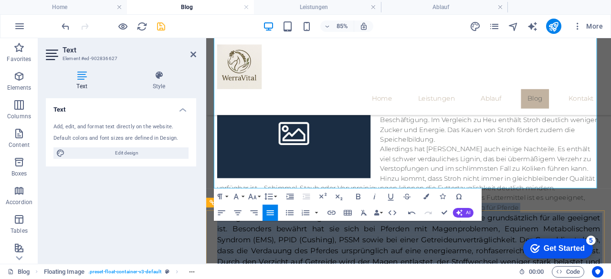
scroll to position [884, 0]
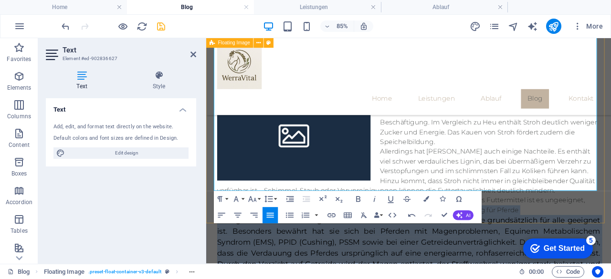
drag, startPoint x: 215, startPoint y: 238, endPoint x: 275, endPoint y: 223, distance: 61.9
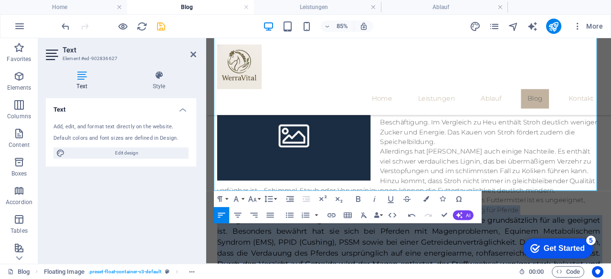
click at [221, 215] on icon "button" at bounding box center [221, 215] width 7 height 5
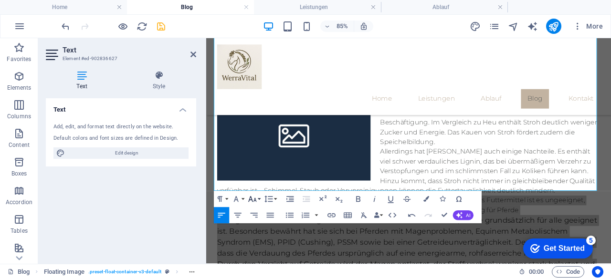
click at [255, 200] on icon "button" at bounding box center [253, 199] width 10 height 10
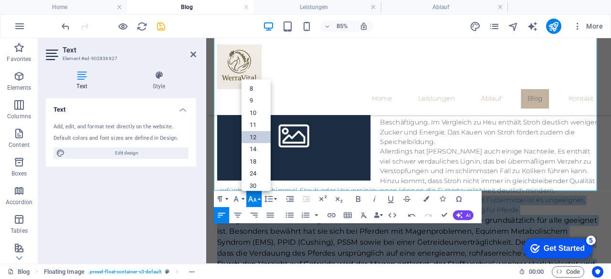
click at [259, 138] on link "12" at bounding box center [256, 138] width 29 height 12
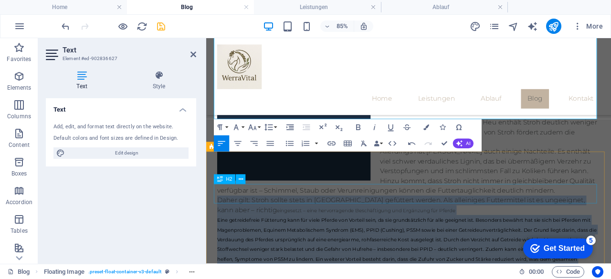
scroll to position [852, 0]
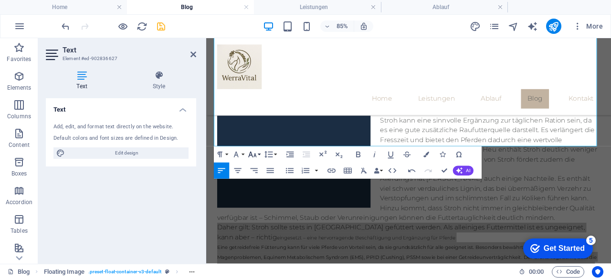
click at [254, 152] on icon "button" at bounding box center [253, 155] width 10 height 10
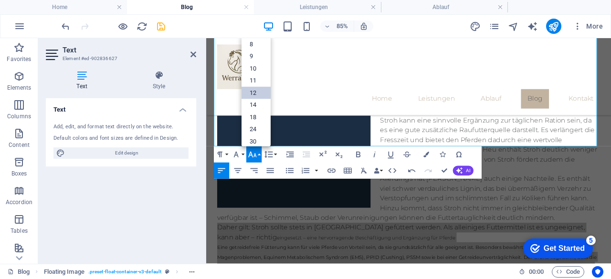
scroll to position [68, 0]
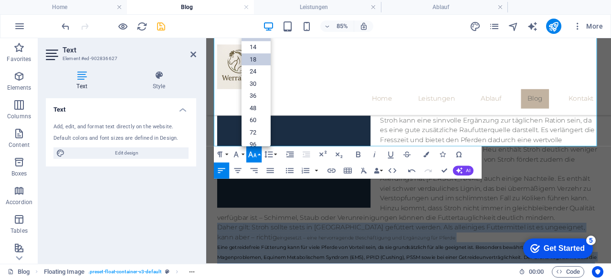
click at [260, 59] on link "18" at bounding box center [256, 60] width 29 height 12
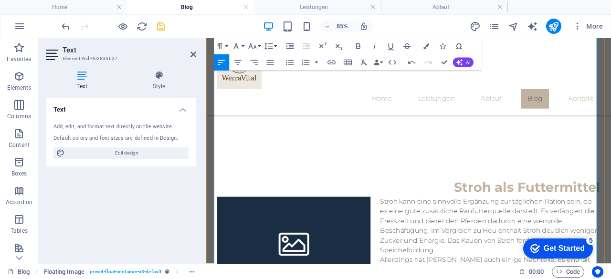
scroll to position [754, 0]
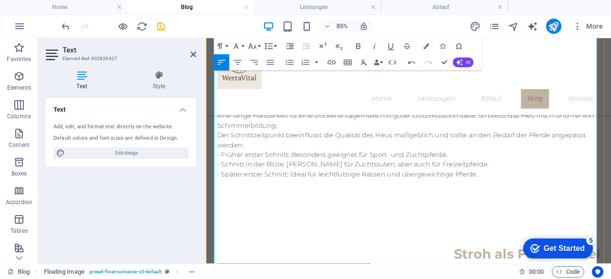
scroll to position [688, 0]
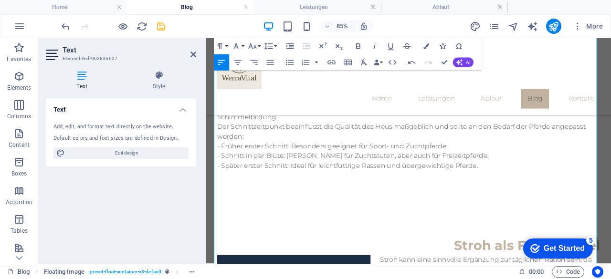
click at [445, 44] on icon "button" at bounding box center [443, 46] width 6 height 6
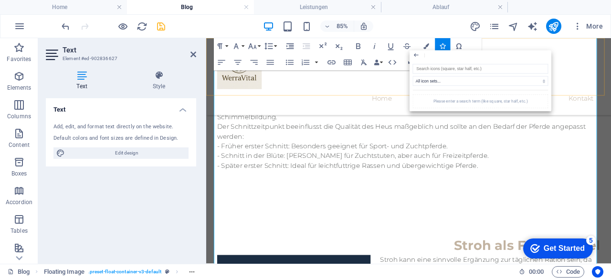
click at [546, 50] on div "Home Leistungen Ablauf Blog Kontakt" at bounding box center [444, 83] width 476 height 91
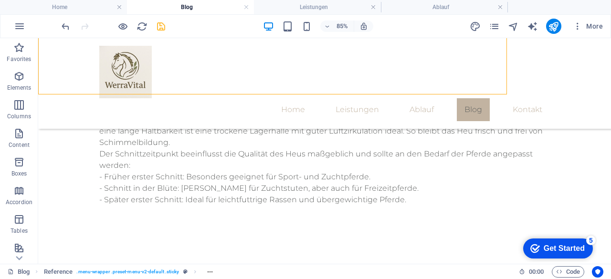
scroll to position [699, 0]
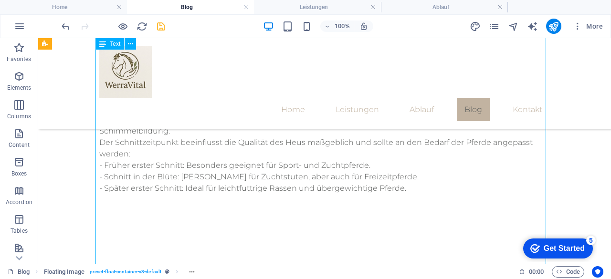
scroll to position [525, 0]
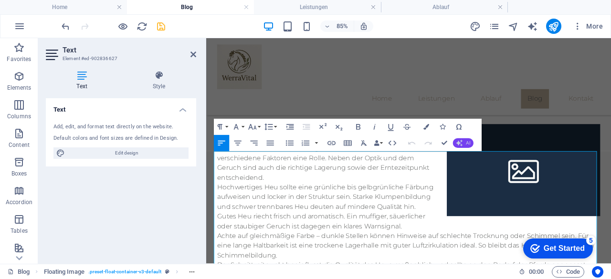
click at [461, 142] on icon "button" at bounding box center [459, 143] width 7 height 7
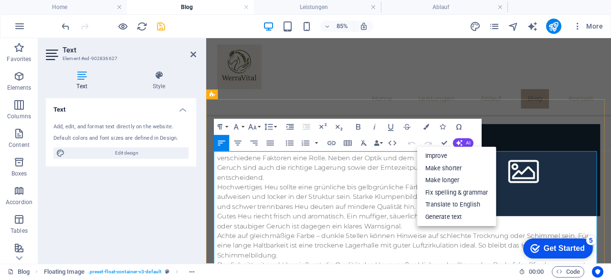
drag, startPoint x: 585, startPoint y: 179, endPoint x: 583, endPoint y: 184, distance: 5.6
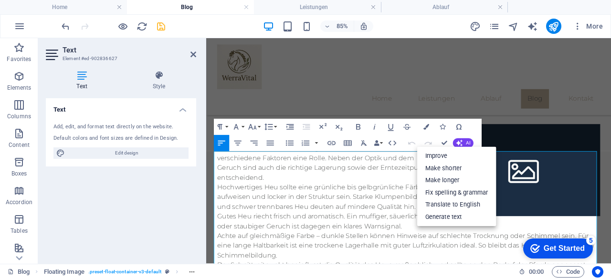
click at [58, 22] on div "85% More" at bounding box center [305, 26] width 610 height 23
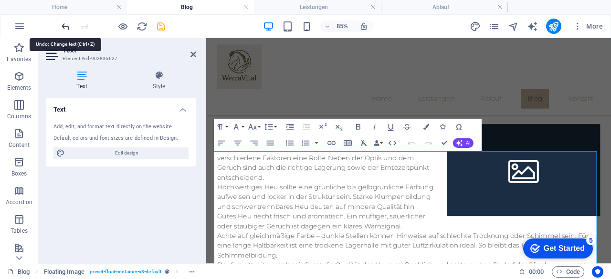
click at [62, 23] on icon "undo" at bounding box center [65, 26] width 11 height 11
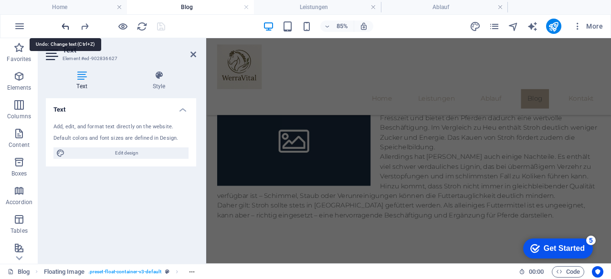
scroll to position [904, 0]
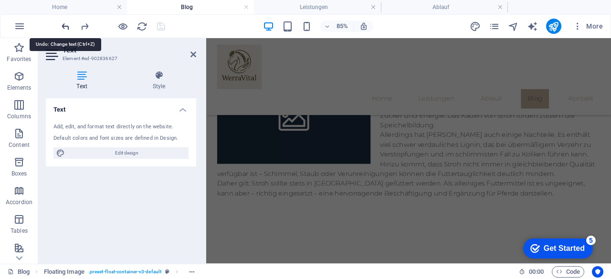
click at [62, 23] on icon "undo" at bounding box center [65, 26] width 11 height 11
click at [193, 55] on icon at bounding box center [193, 55] width 6 height 8
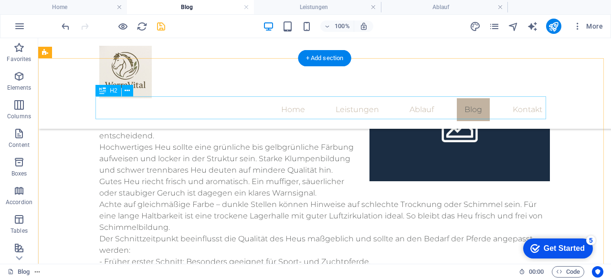
scroll to position [590, 0]
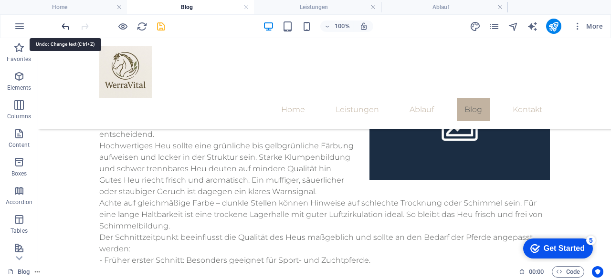
click at [68, 23] on icon "undo" at bounding box center [65, 26] width 11 height 11
click at [83, 22] on icon "redo" at bounding box center [84, 26] width 11 height 11
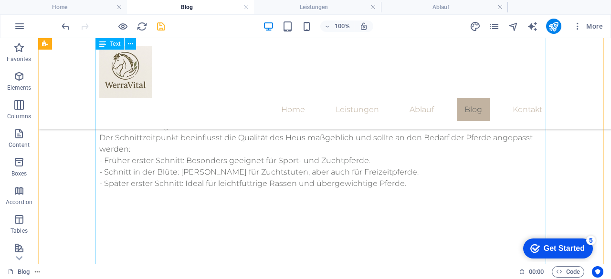
scroll to position [691, 0]
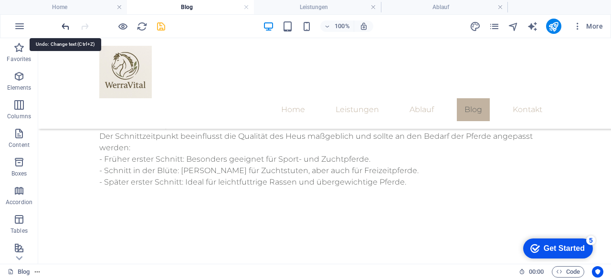
click at [63, 27] on icon "undo" at bounding box center [65, 26] width 11 height 11
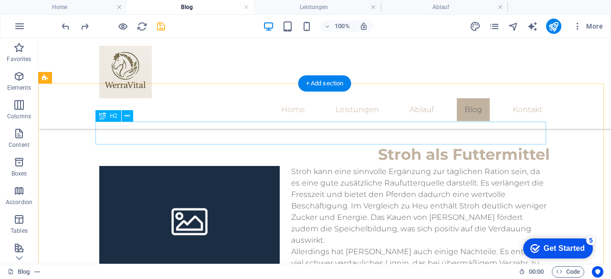
scroll to position [813, 0]
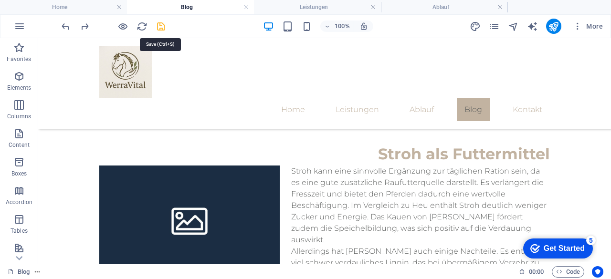
click at [156, 28] on icon "save" at bounding box center [161, 26] width 11 height 11
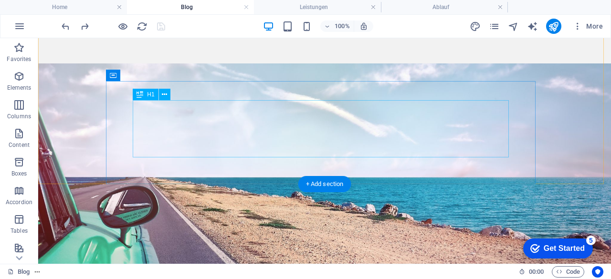
scroll to position [202, 0]
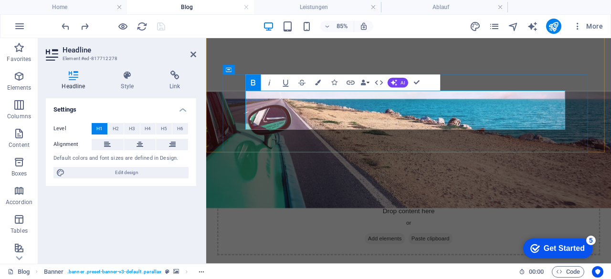
drag, startPoint x: 341, startPoint y: 126, endPoint x: 536, endPoint y: 146, distance: 195.3
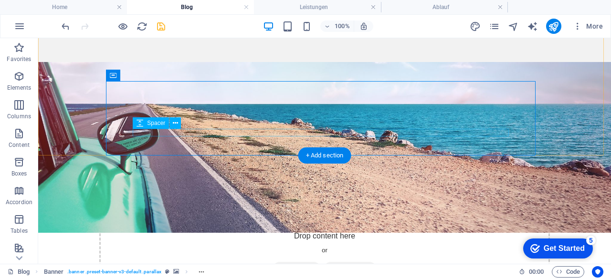
click at [174, 125] on icon at bounding box center [175, 123] width 5 height 10
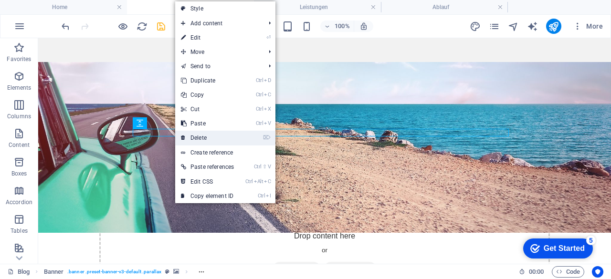
click at [205, 137] on link "⌦ Delete" at bounding box center [207, 138] width 64 height 14
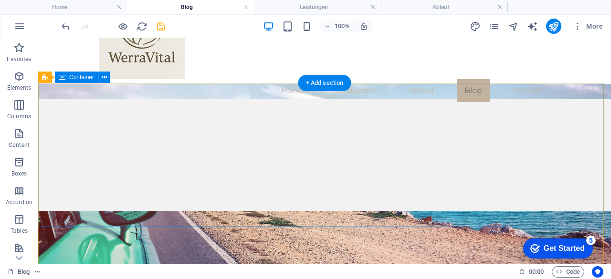
scroll to position [48, 0]
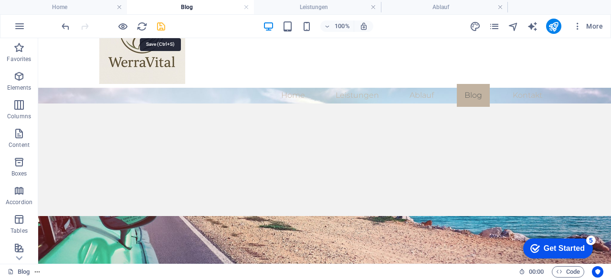
click at [159, 27] on icon "save" at bounding box center [161, 26] width 11 height 11
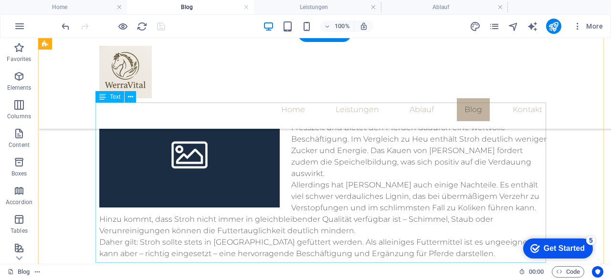
scroll to position [868, 0]
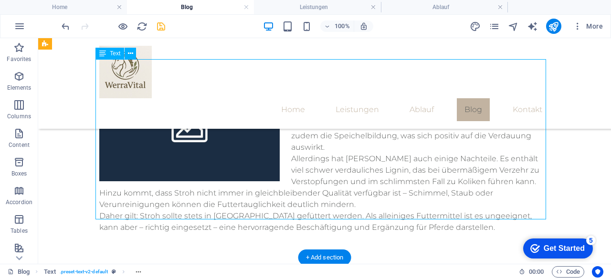
scroll to position [863, 0]
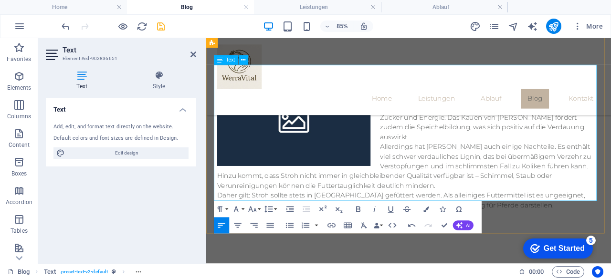
scroll to position [852, 0]
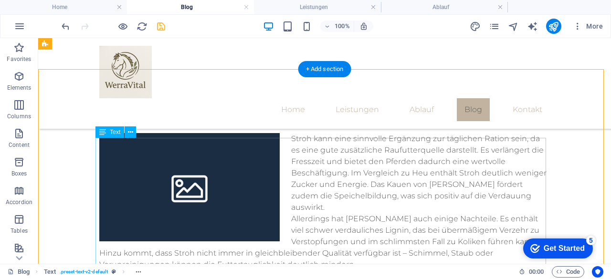
scroll to position [790, 0]
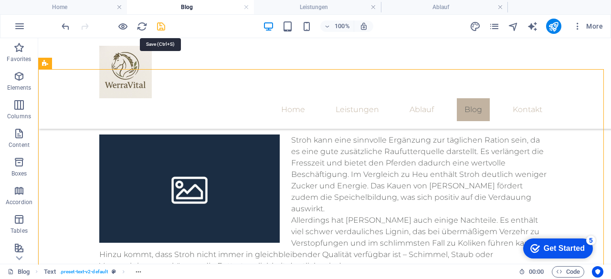
click at [159, 24] on icon "save" at bounding box center [161, 26] width 11 height 11
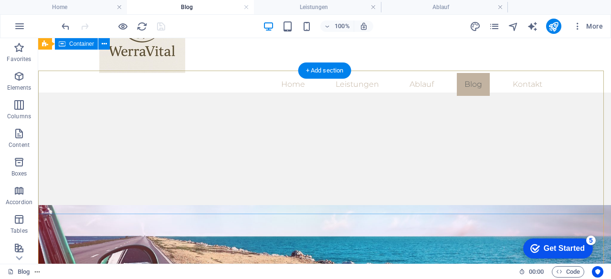
scroll to position [44, 0]
